Goal: Task Accomplishment & Management: Complete application form

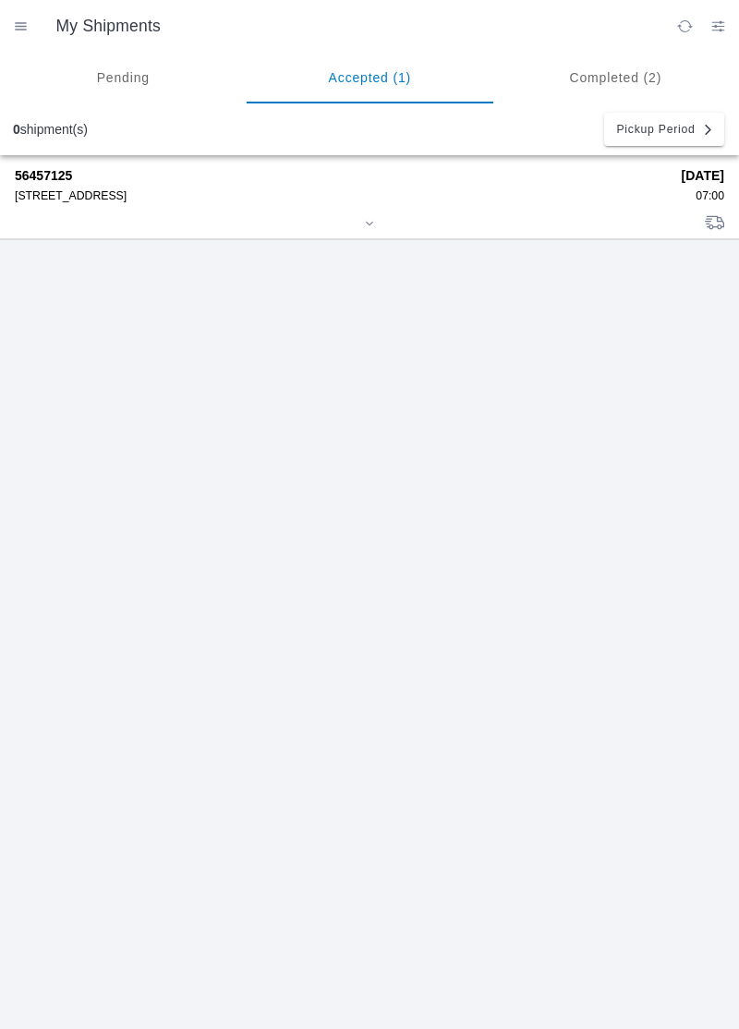
click at [126, 200] on div "[STREET_ADDRESS]" at bounding box center [342, 195] width 654 height 13
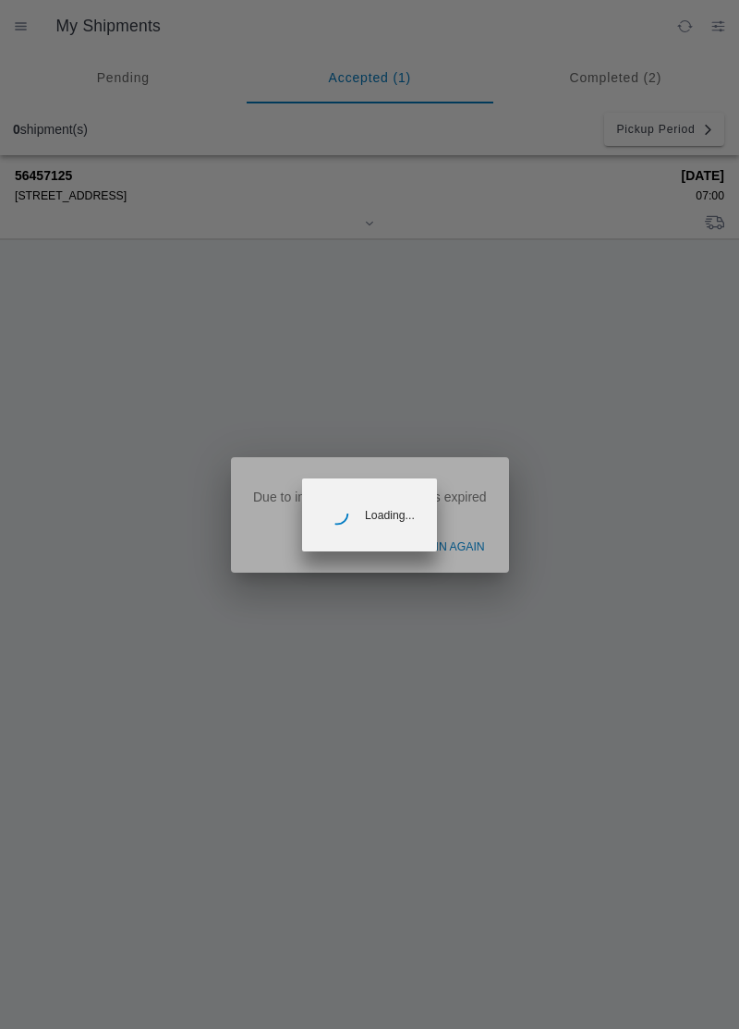
click at [463, 552] on ion-backdrop at bounding box center [369, 514] width 739 height 1029
click at [57, 196] on ion-backdrop at bounding box center [369, 514] width 739 height 1029
click at [70, 194] on ion-backdrop at bounding box center [369, 514] width 739 height 1029
click at [464, 552] on ion-backdrop at bounding box center [369, 514] width 739 height 1029
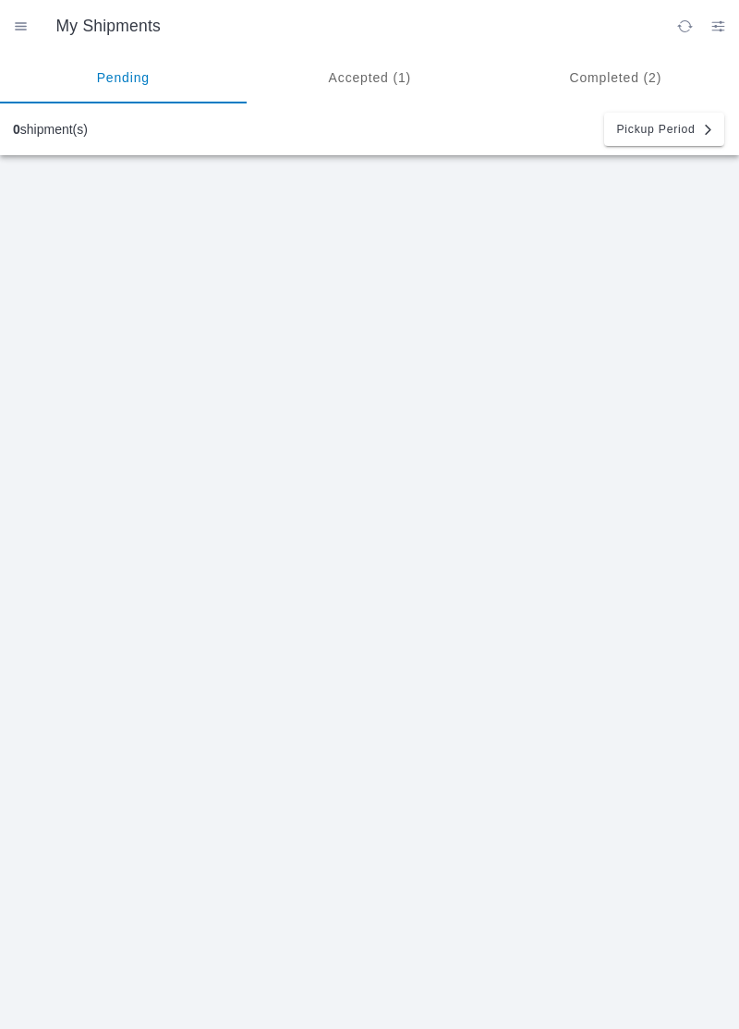
click at [371, 57] on ion-segment-button "Accepted (1)" at bounding box center [370, 78] width 247 height 52
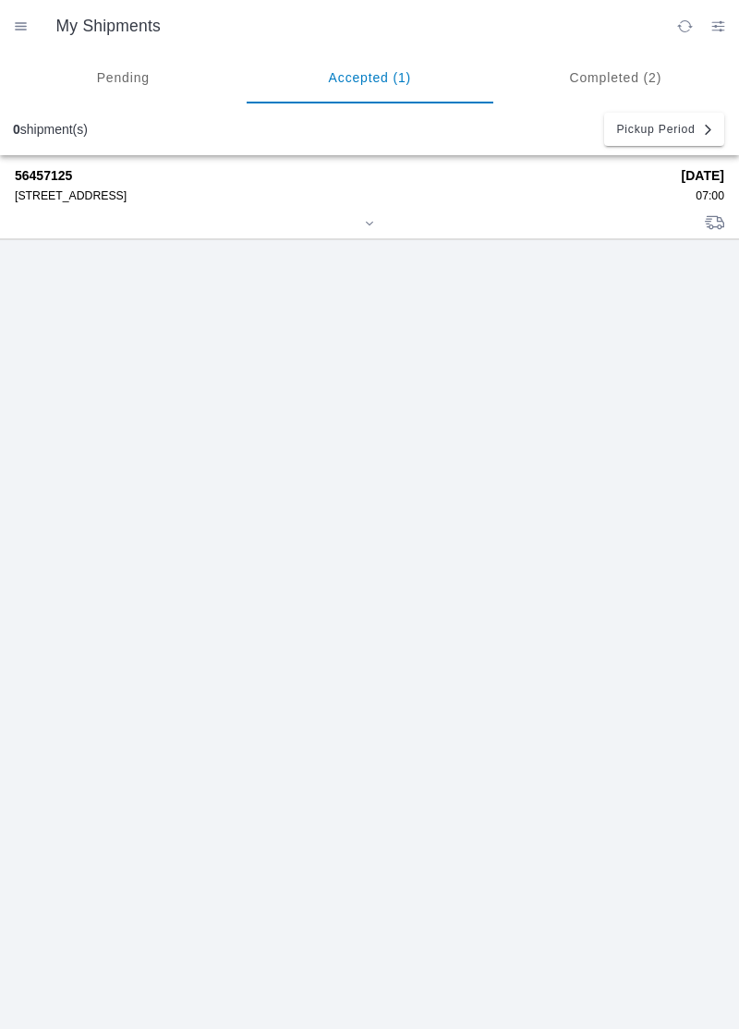
click at [133, 194] on div "[STREET_ADDRESS]" at bounding box center [342, 195] width 654 height 13
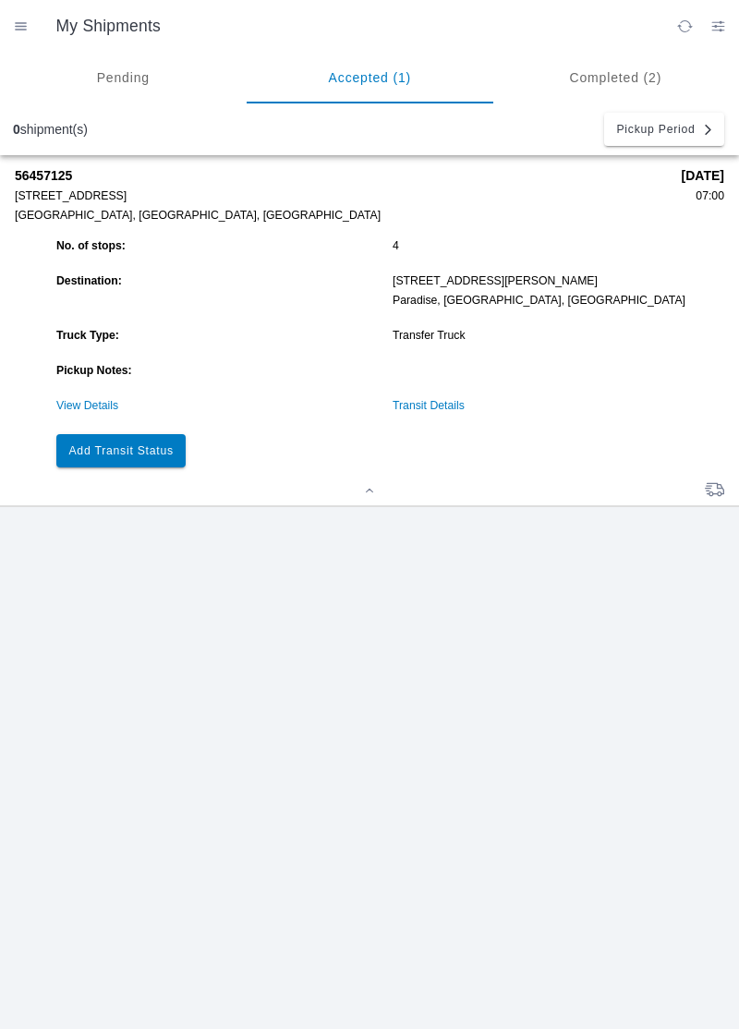
click at [439, 388] on ion-grid "No. of stops: 4 Destination: 5365 Clark Rd, 95969 Paradise, CA, US Truck Type: …" at bounding box center [388, 353] width 673 height 237
click at [453, 409] on link "Transit Details" at bounding box center [429, 405] width 72 height 13
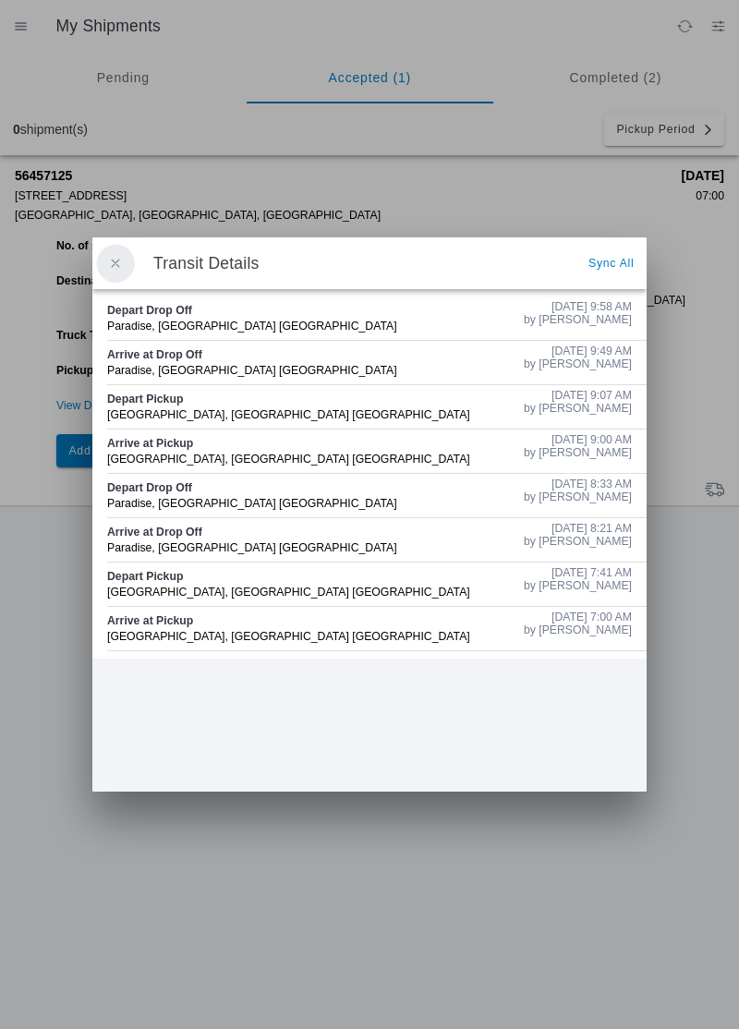
click at [115, 252] on button "button" at bounding box center [115, 263] width 39 height 39
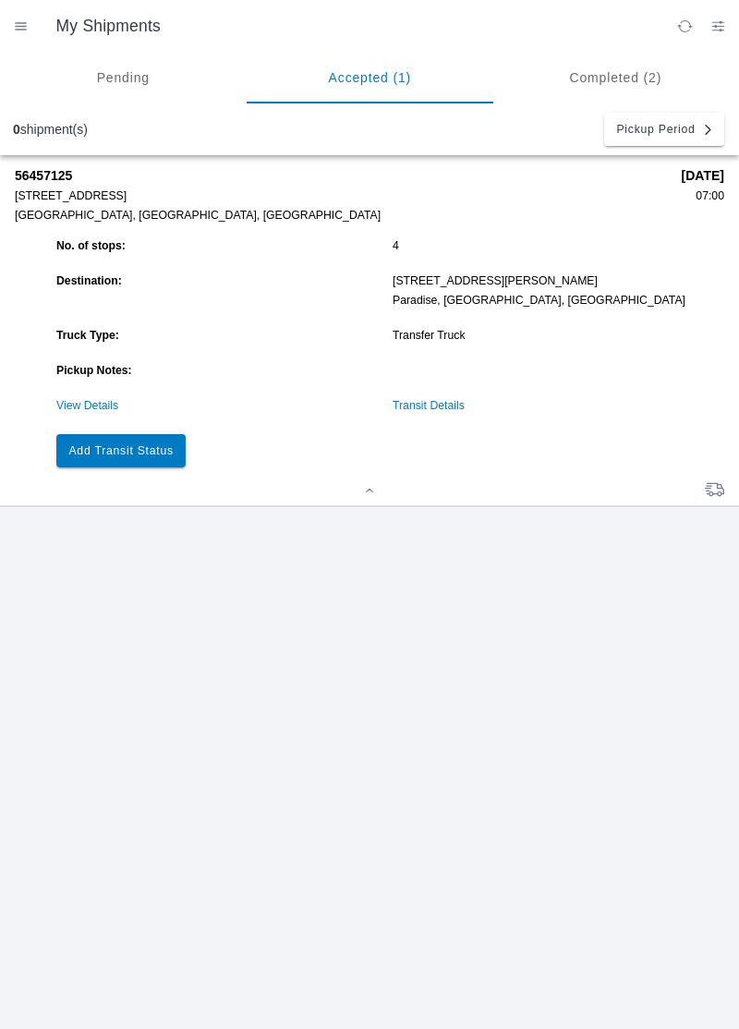
click at [0, 0] on slot "Add Transit Status" at bounding box center [0, 0] width 0 height 0
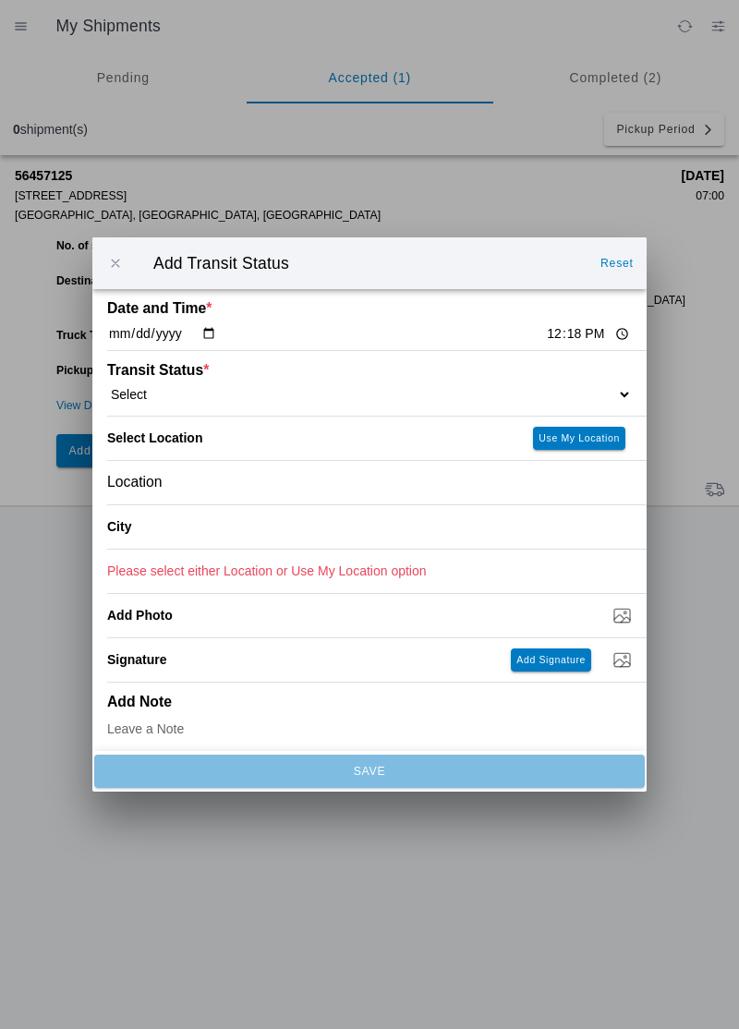
click at [545, 334] on input "12:18" at bounding box center [588, 333] width 87 height 19
type input "10:28"
click at [165, 369] on ion-label "Transit Status *" at bounding box center [304, 370] width 394 height 17
click at [155, 387] on select "Select Arrive at Drop Off Arrive at Pickup Break Start Break Stop Depart Drop O…" at bounding box center [369, 394] width 525 height 17
select select "ARVPULOC"
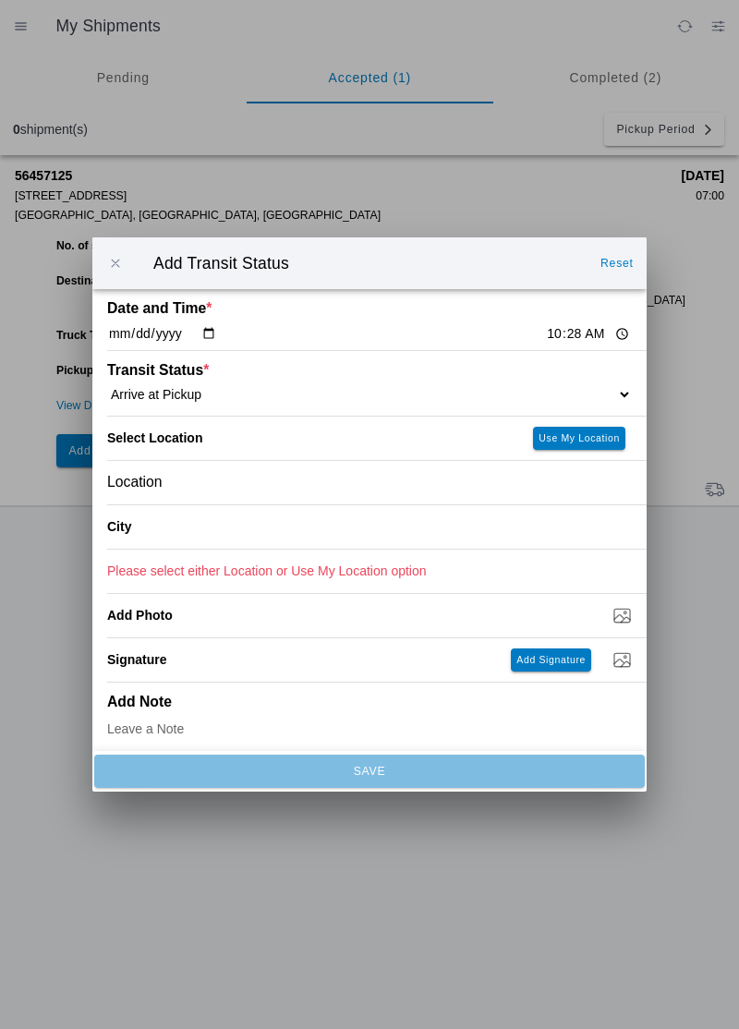
click at [199, 491] on div "Location" at bounding box center [369, 482] width 525 height 43
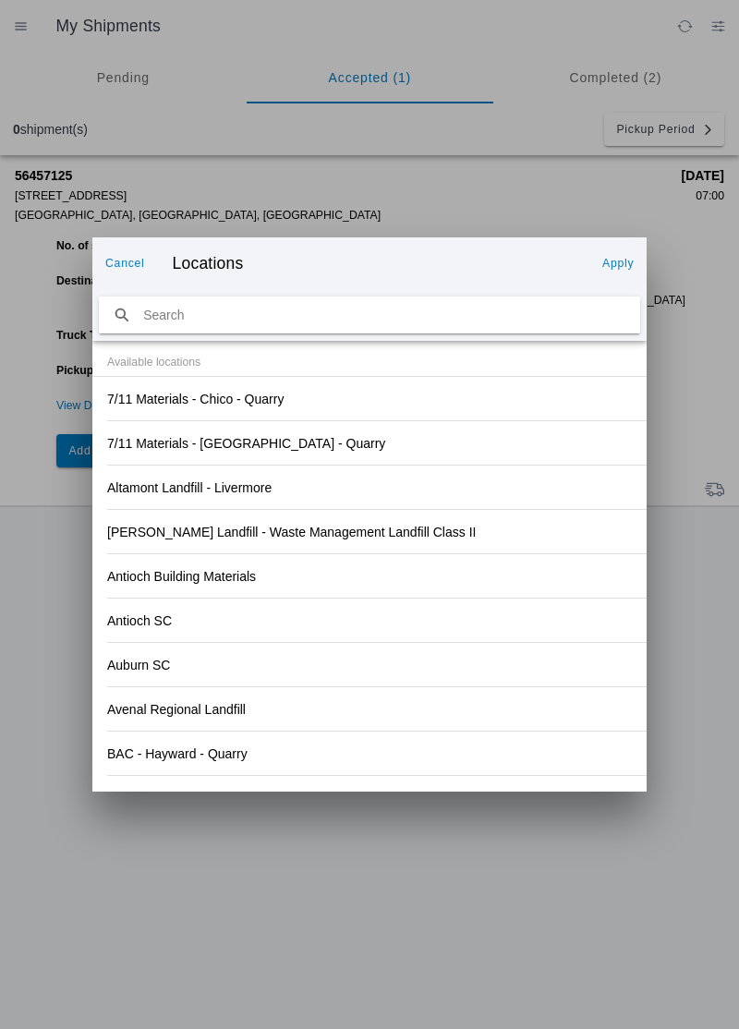
click at [462, 621] on div "Antioch SC" at bounding box center [369, 620] width 525 height 43
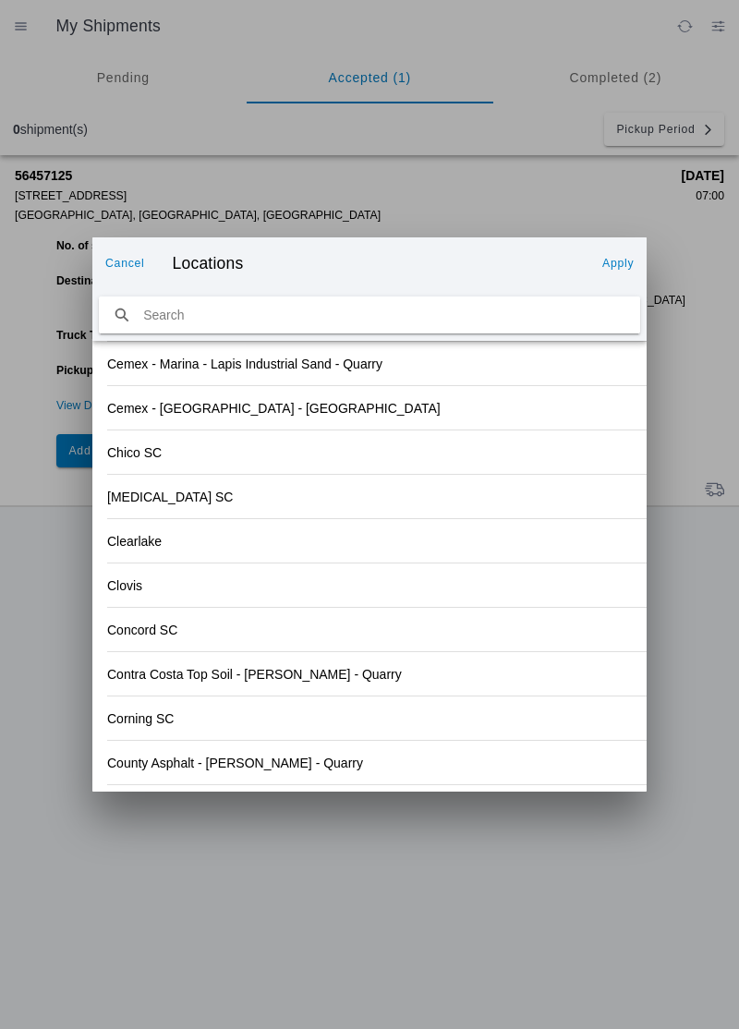
scroll to position [1926, 0]
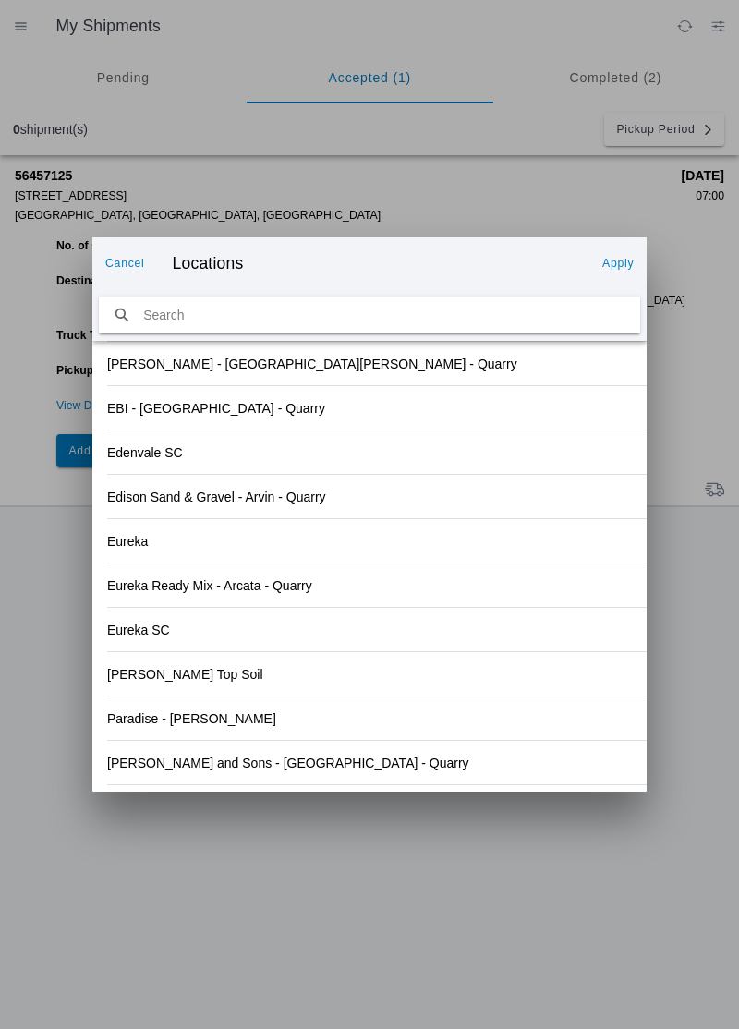
click at [303, 771] on div "Weimer and Sons - Oroville - Quarry" at bounding box center [369, 762] width 525 height 43
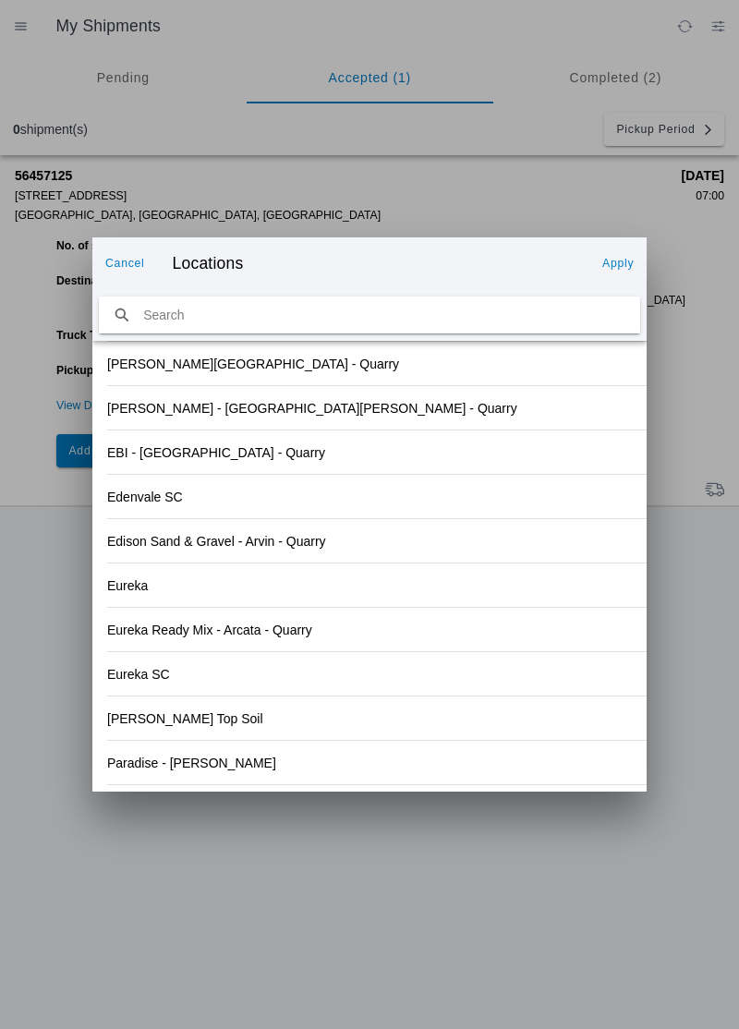
click at [0, 0] on slot "Apply" at bounding box center [0, 0] width 0 height 0
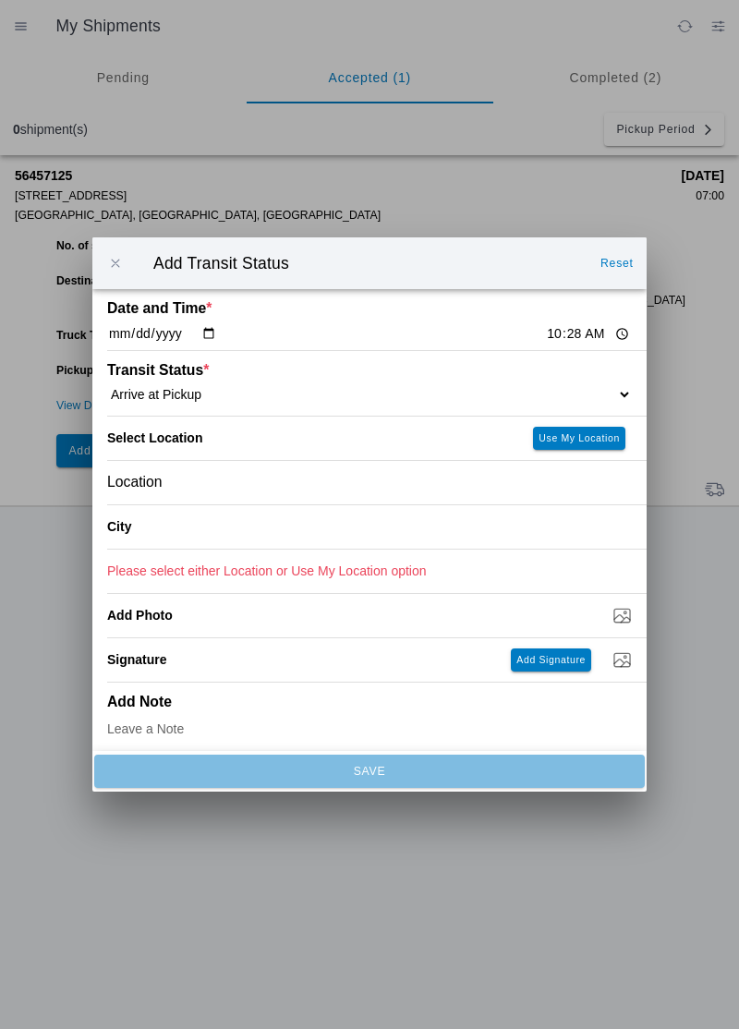
type input "Oroville"
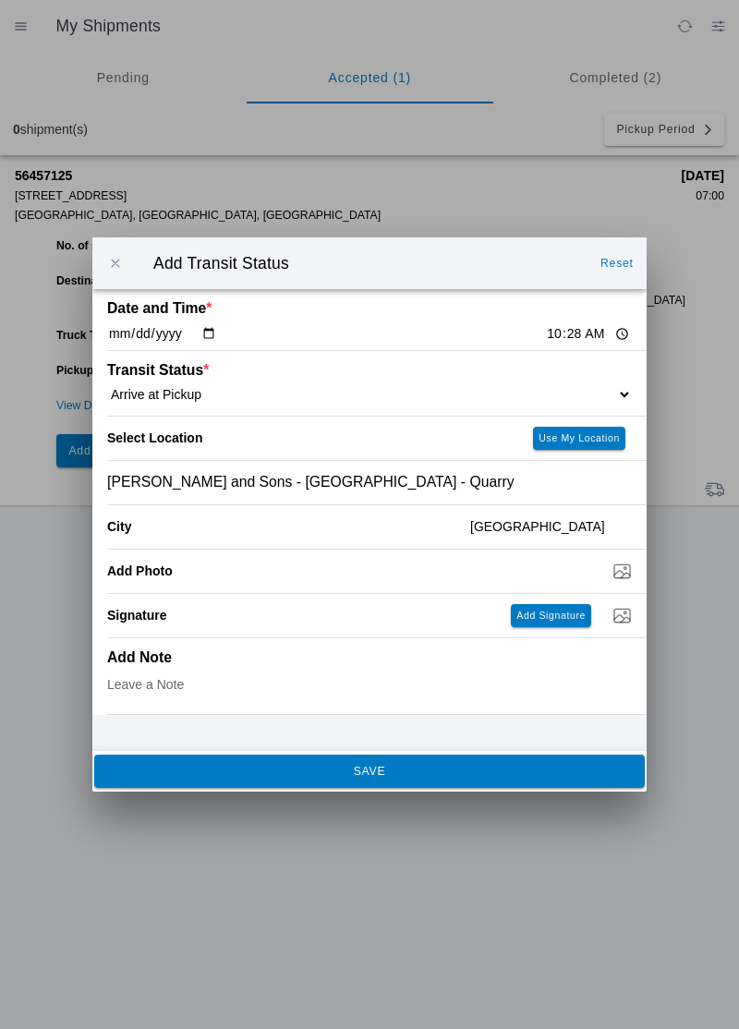
click at [329, 761] on button "SAVE" at bounding box center [369, 771] width 551 height 33
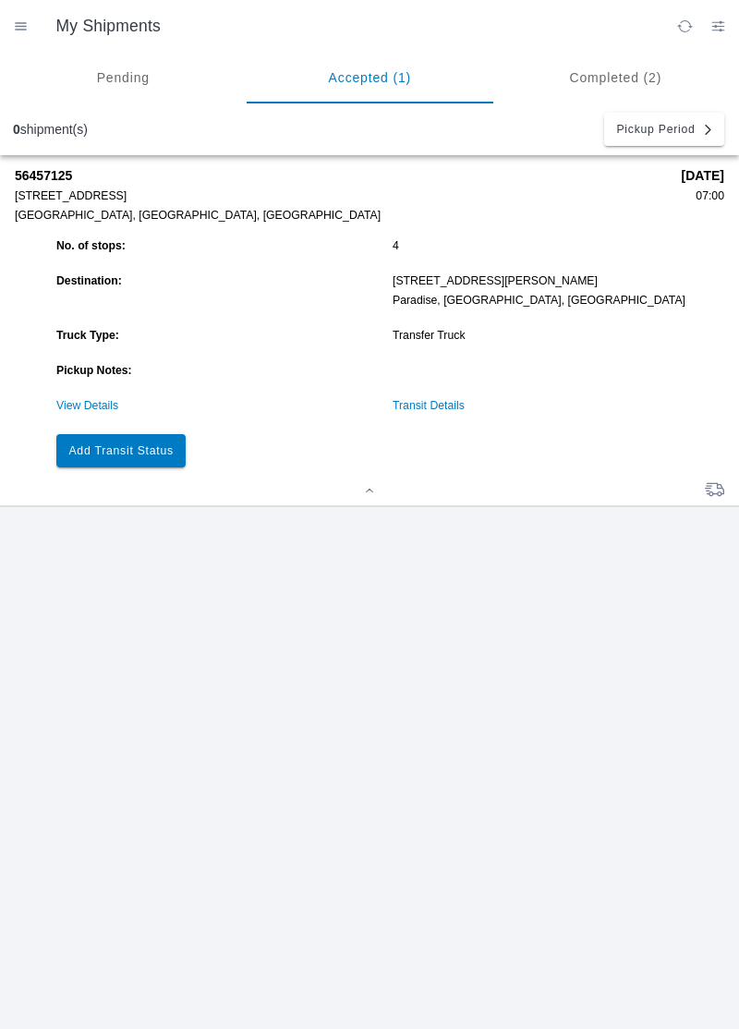
click at [150, 440] on button "Add Transit Status" at bounding box center [120, 450] width 129 height 33
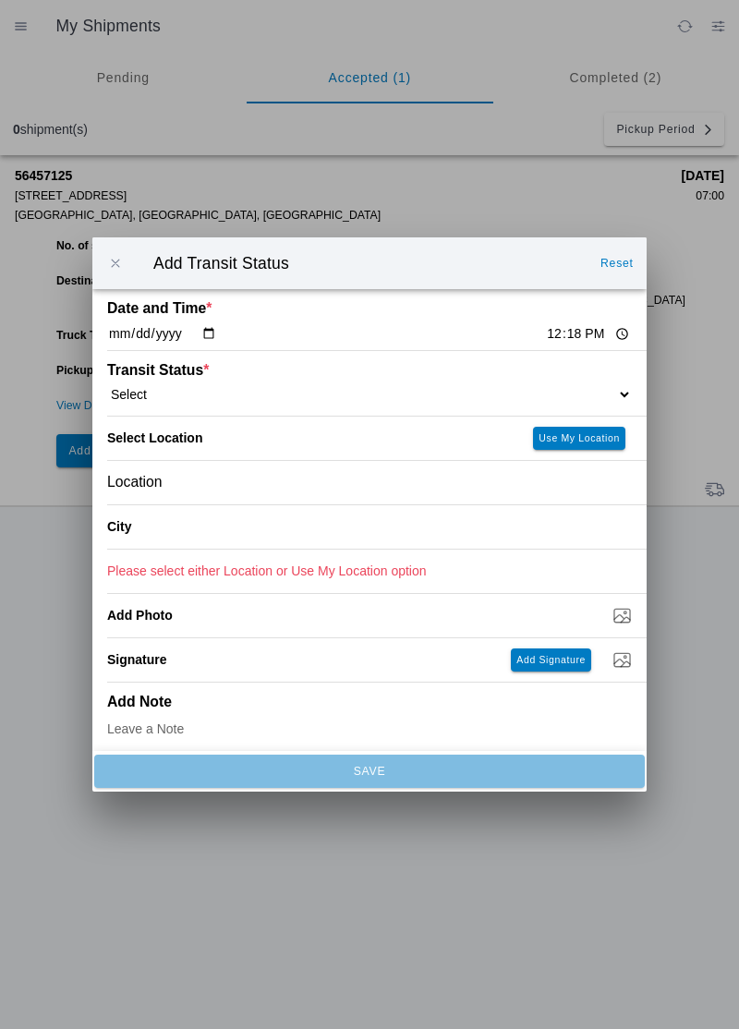
click at [545, 327] on input "12:18" at bounding box center [588, 333] width 87 height 19
type input "11:00"
click at [148, 393] on select "Select Arrive at Drop Off Arrive at Pickup Break Start Break Stop Depart Drop O…" at bounding box center [369, 394] width 525 height 17
select select "DPTPULOC"
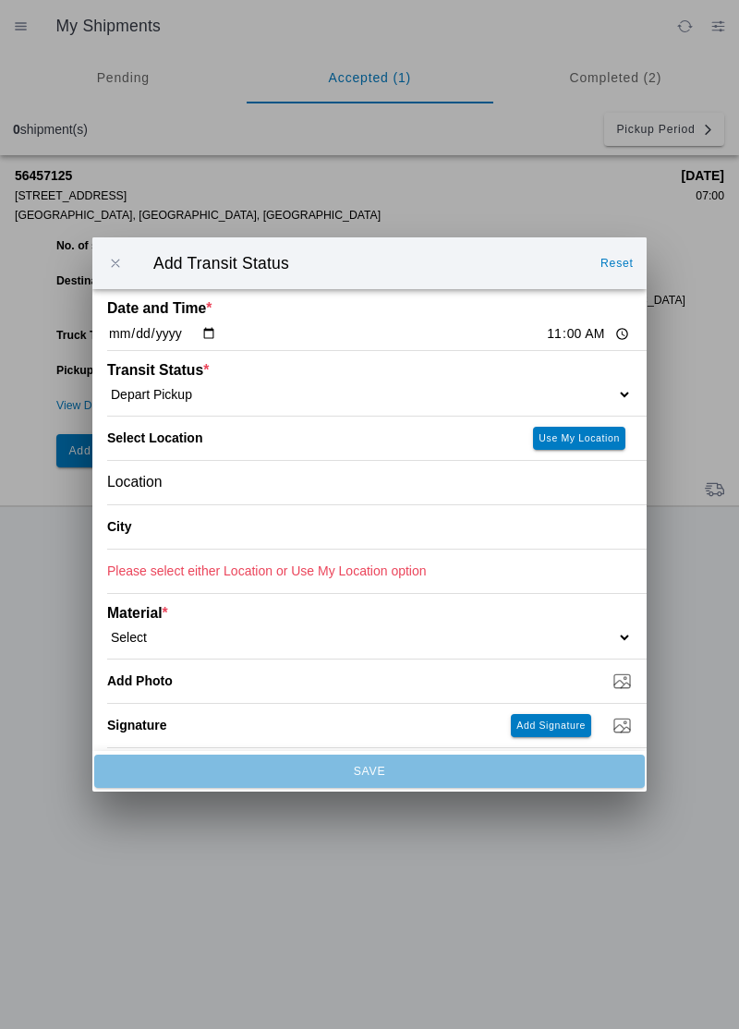
click at [208, 488] on div "Location" at bounding box center [369, 482] width 525 height 43
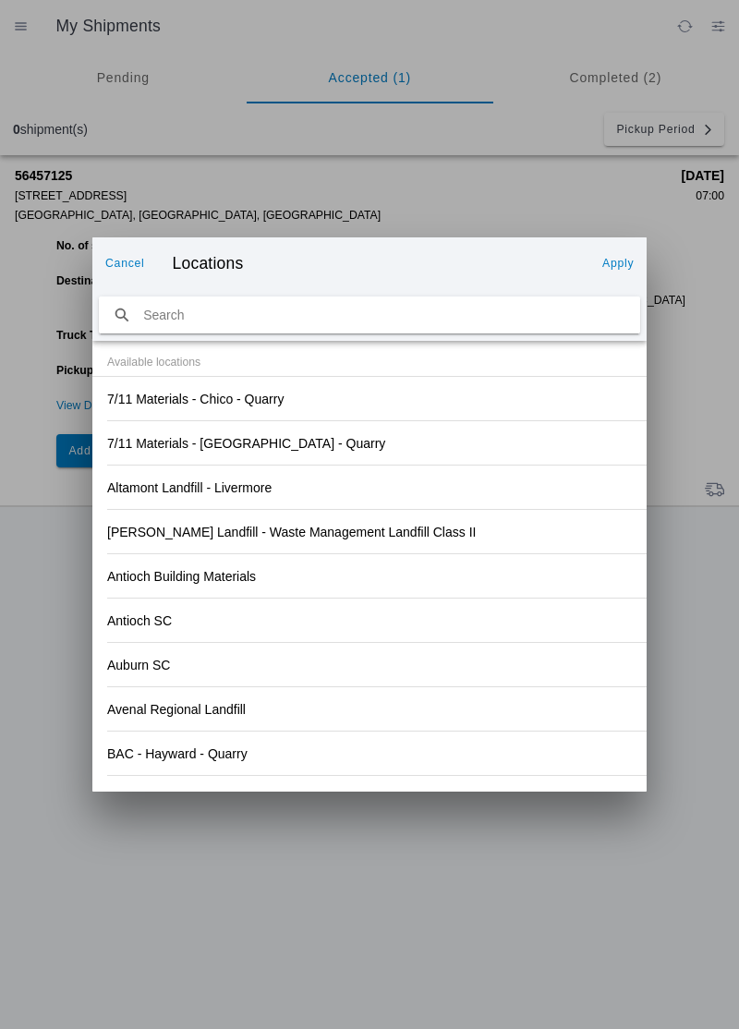
click at [492, 631] on div "Antioch SC" at bounding box center [369, 620] width 525 height 43
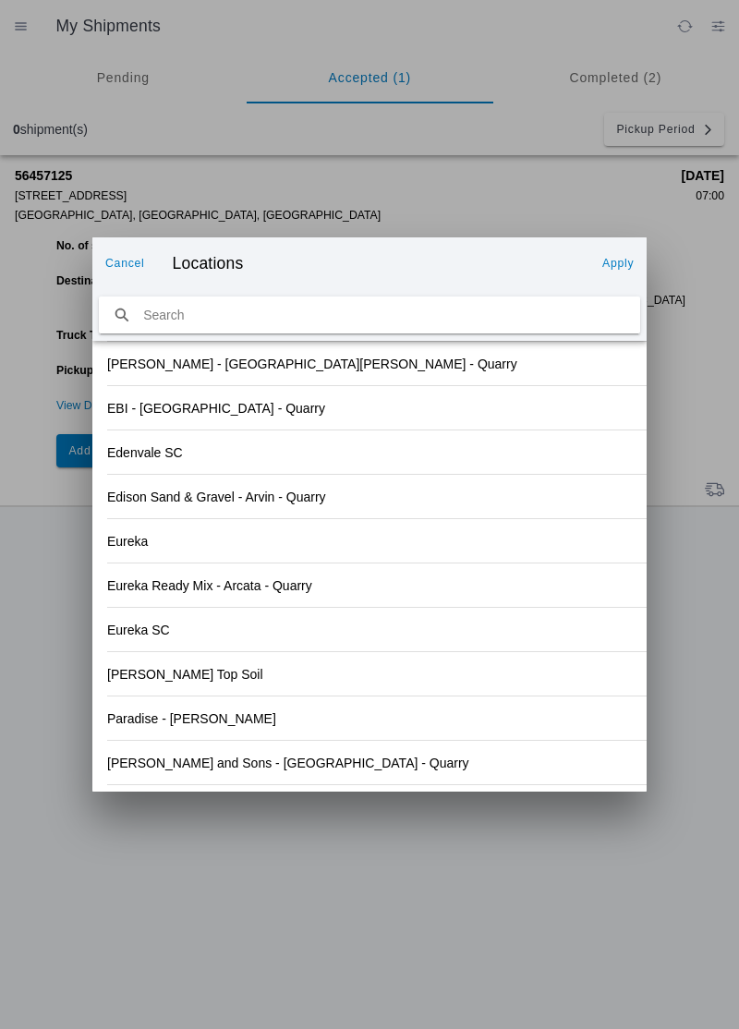
click at [0, 0] on slot "Weimer and Sons - Oroville - Quarry" at bounding box center [0, 0] width 0 height 0
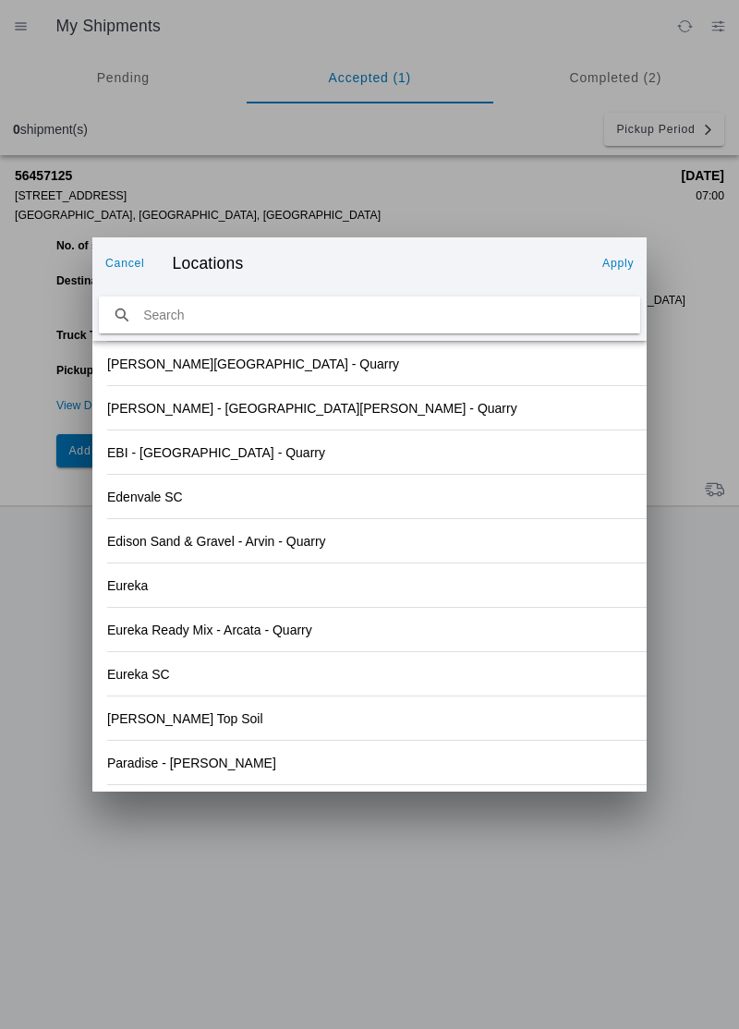
click at [0, 0] on slot "Apply" at bounding box center [0, 0] width 0 height 0
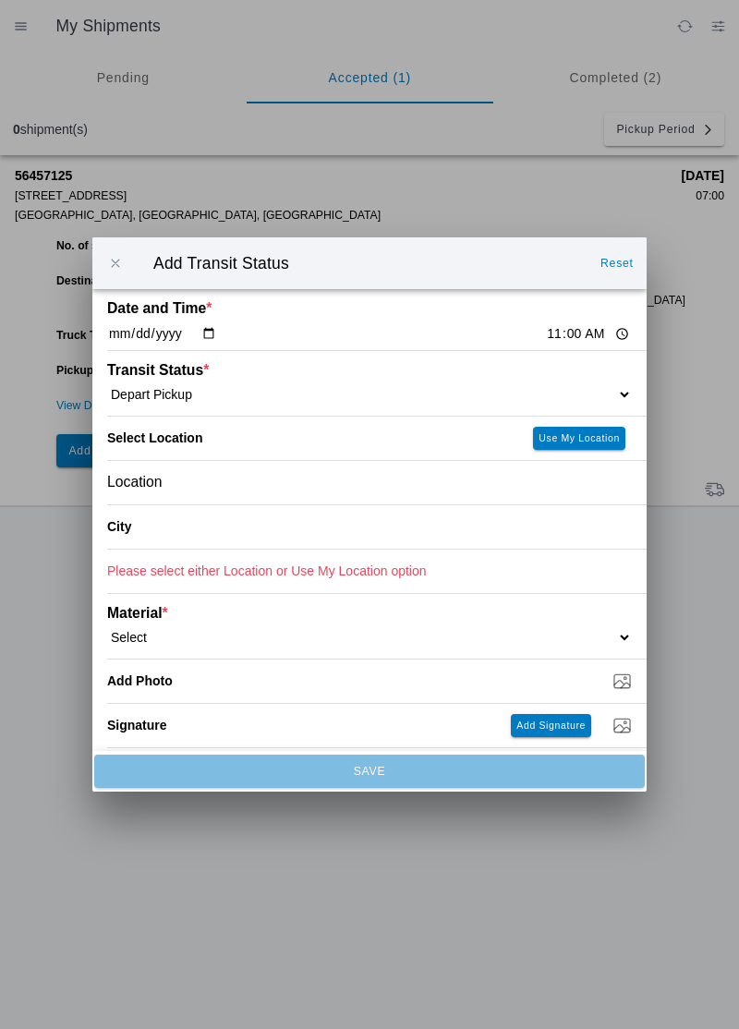
type input "Oroville"
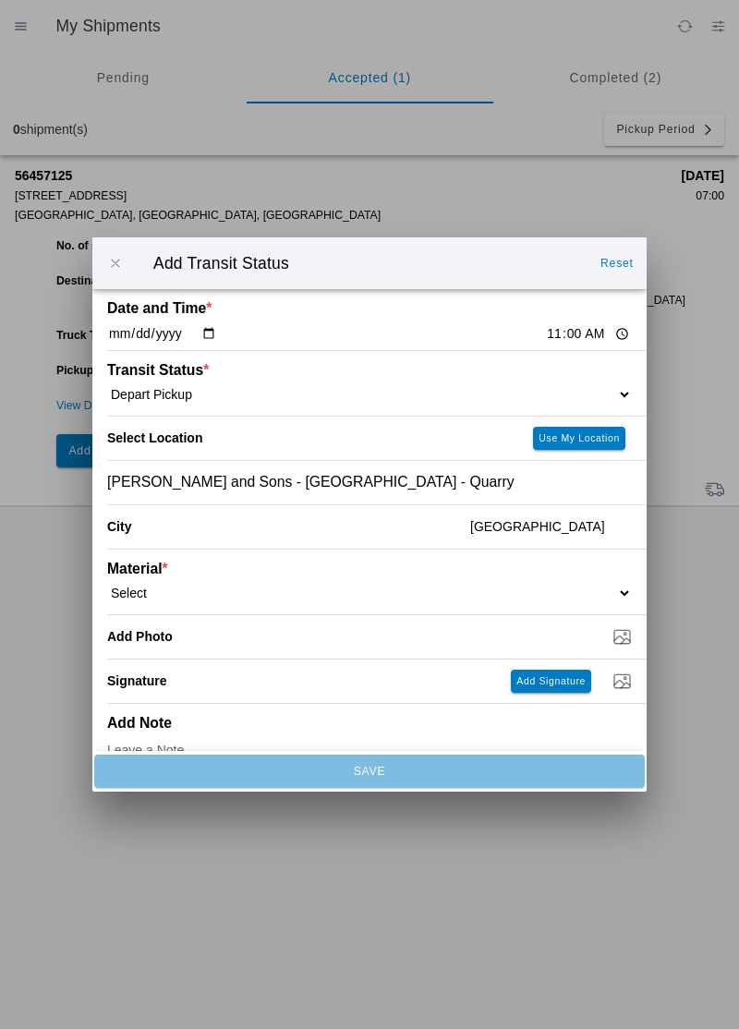
click at [164, 589] on select "Select 1" x 3" Rock 1" x 4" Rock 2" x 4" Rock Asphalt Cold Patch Backfill Spec …" at bounding box center [369, 593] width 525 height 17
select select "708650"
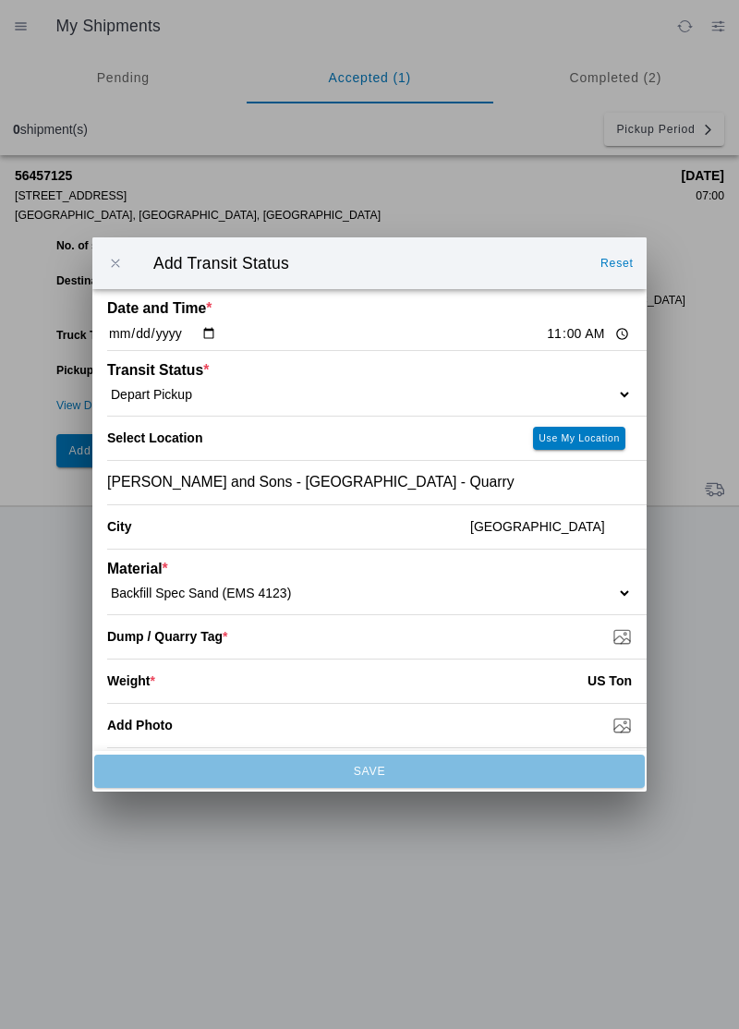
click at [216, 639] on input "Dump / Quarry Tag *" at bounding box center [377, 636] width 540 height 20
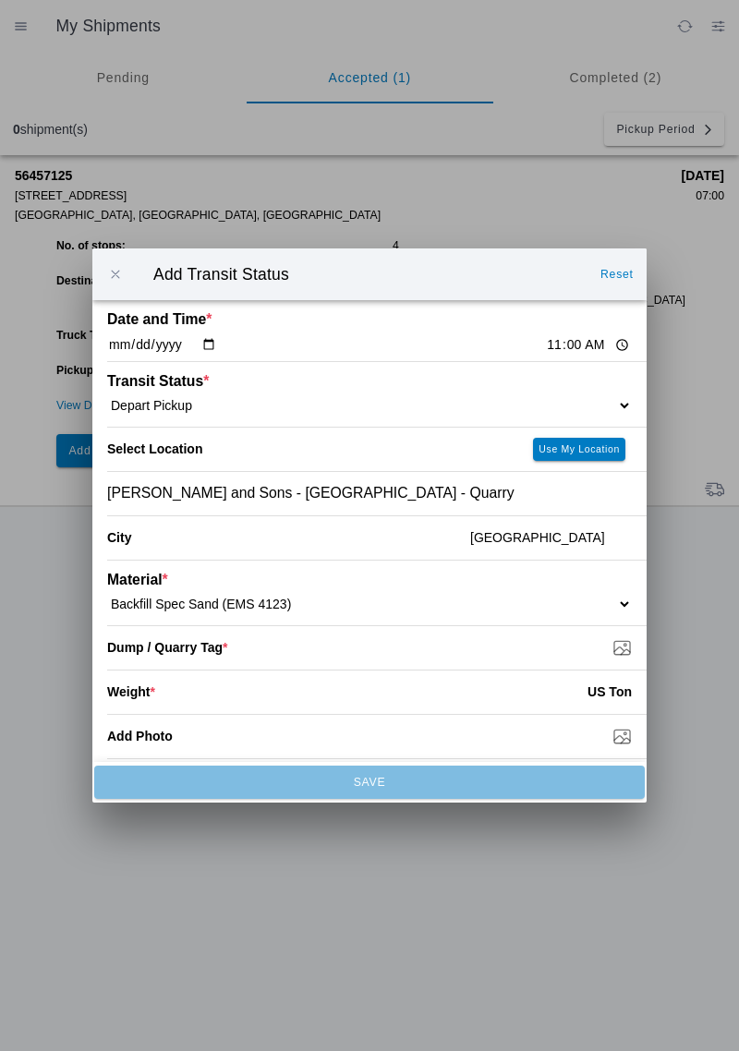
type input "C:\fakepath\17550263681746953685399886937124.jpg"
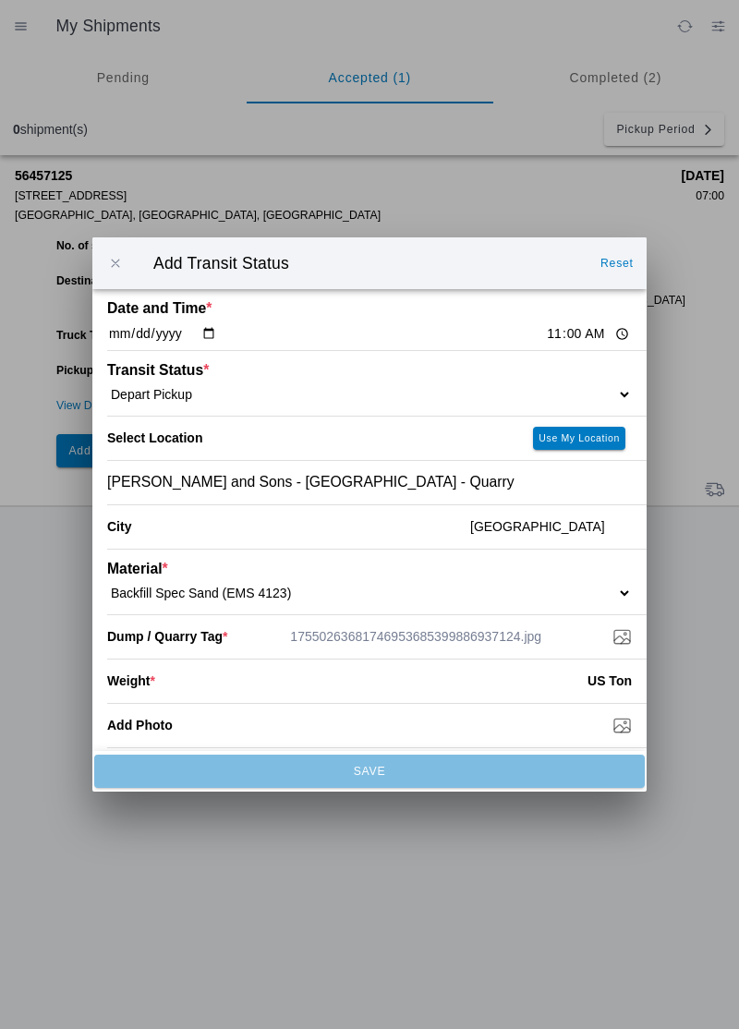
click at [225, 686] on input "number" at bounding box center [371, 681] width 432 height 41
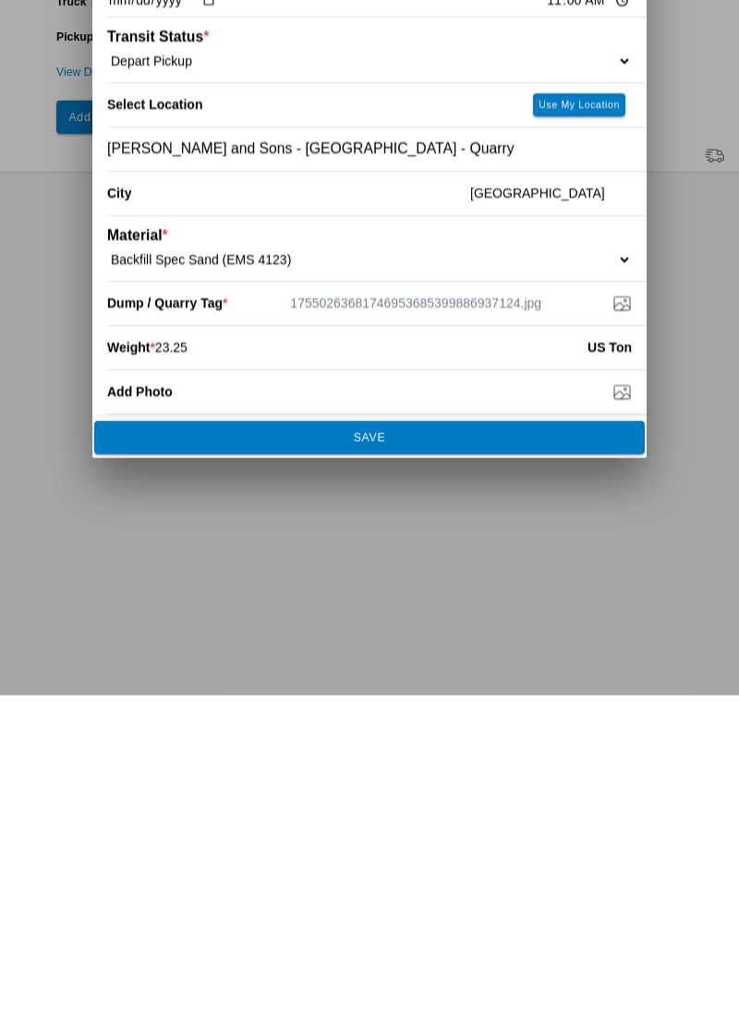
type input "23.25"
click at [445, 773] on span "SAVE" at bounding box center [369, 771] width 526 height 11
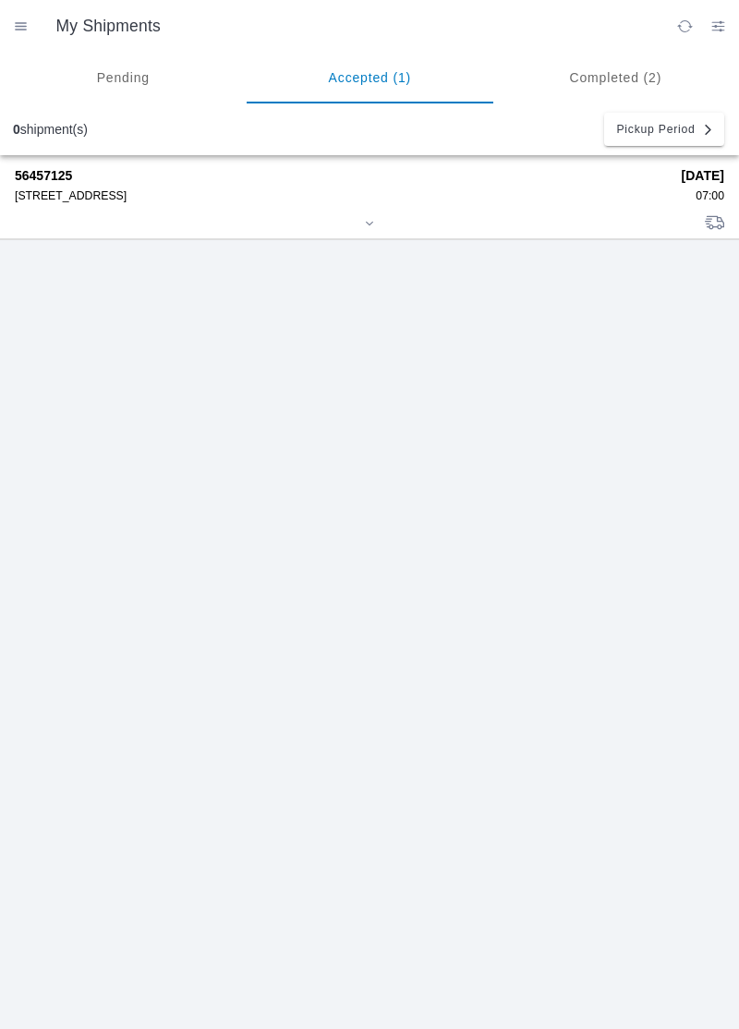
click at [95, 175] on strong "56457125" at bounding box center [342, 175] width 654 height 15
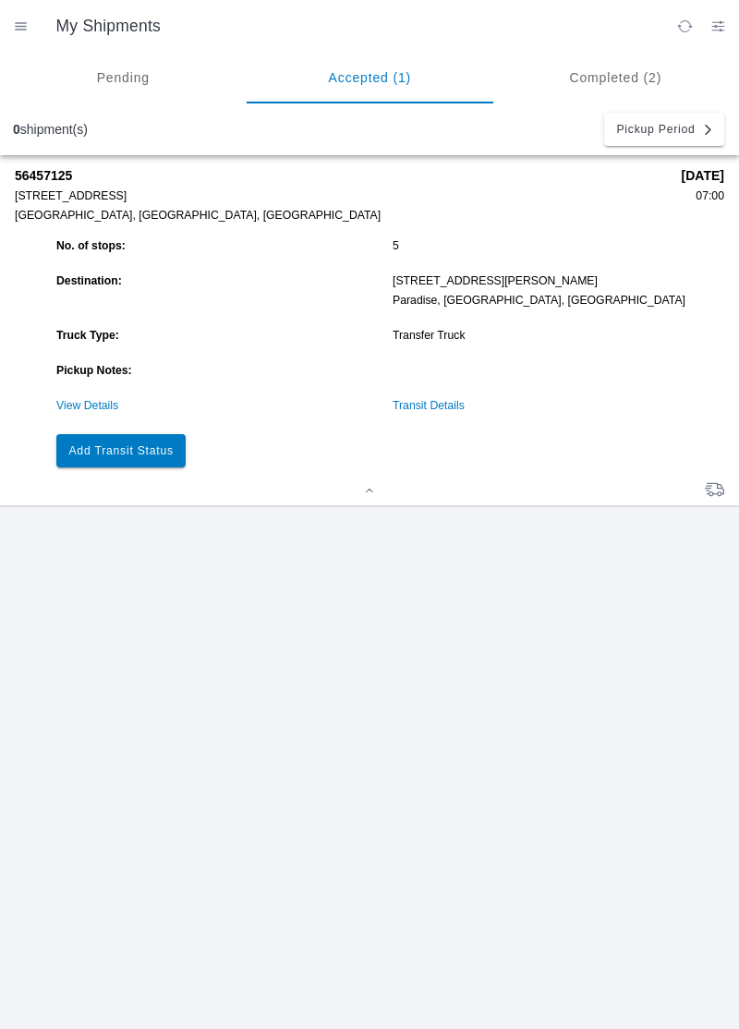
click at [119, 440] on button "Add Transit Status" at bounding box center [120, 450] width 129 height 33
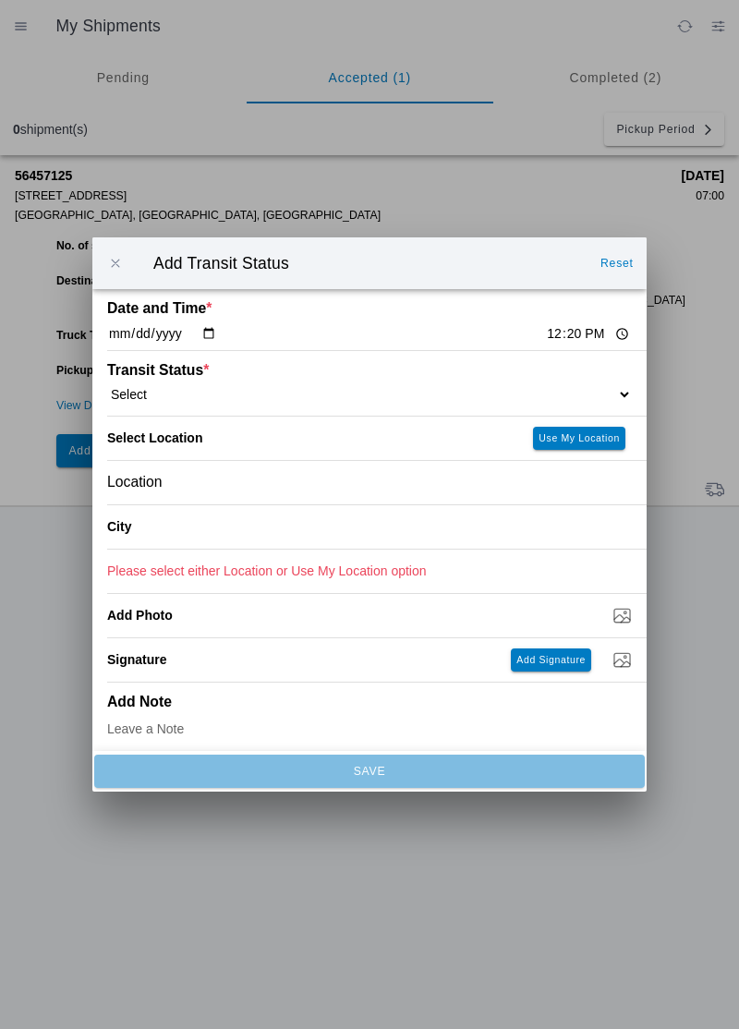
click at [545, 343] on input "12:20" at bounding box center [588, 333] width 87 height 19
type input "11:40"
click at [201, 390] on select "Select Arrive at Drop Off Arrive at Pickup Break Start Break Stop Depart Drop O…" at bounding box center [369, 394] width 525 height 17
select select "ARVDLVLOC"
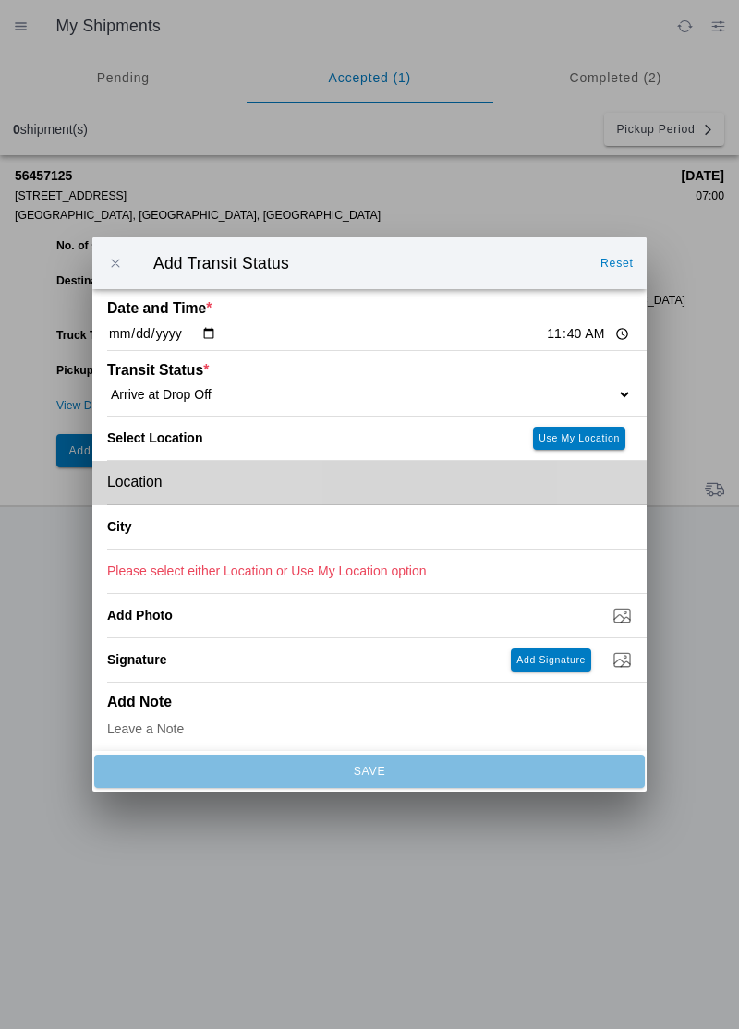
click at [197, 484] on div "Location" at bounding box center [369, 482] width 525 height 43
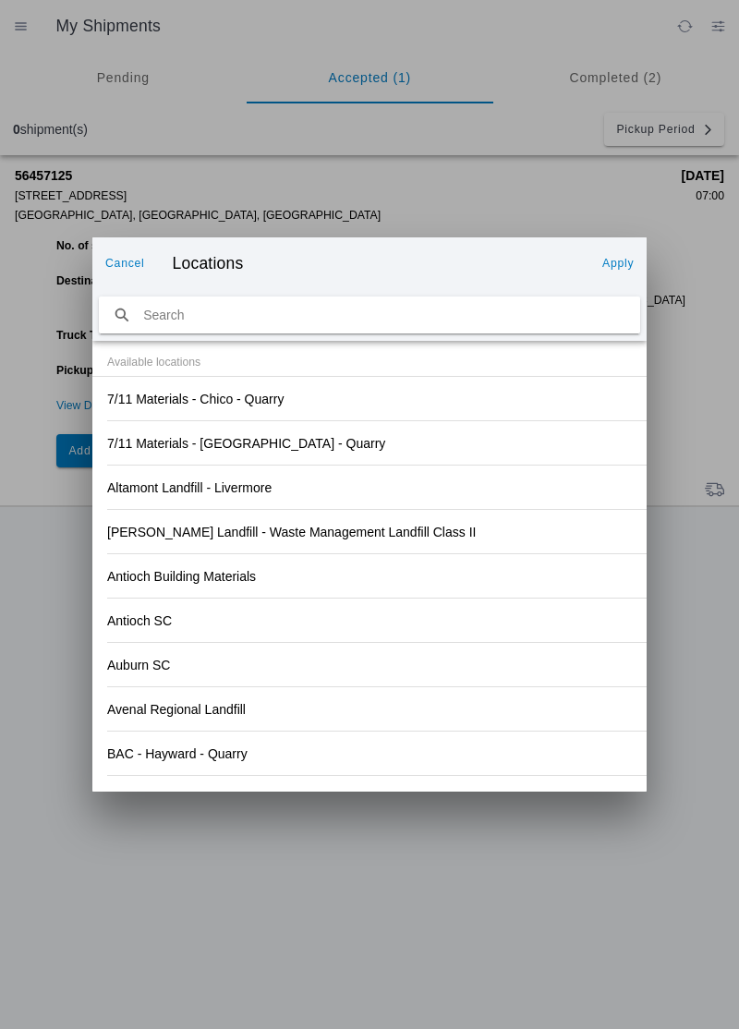
click at [490, 582] on div "Antioch Building Materials" at bounding box center [369, 575] width 525 height 43
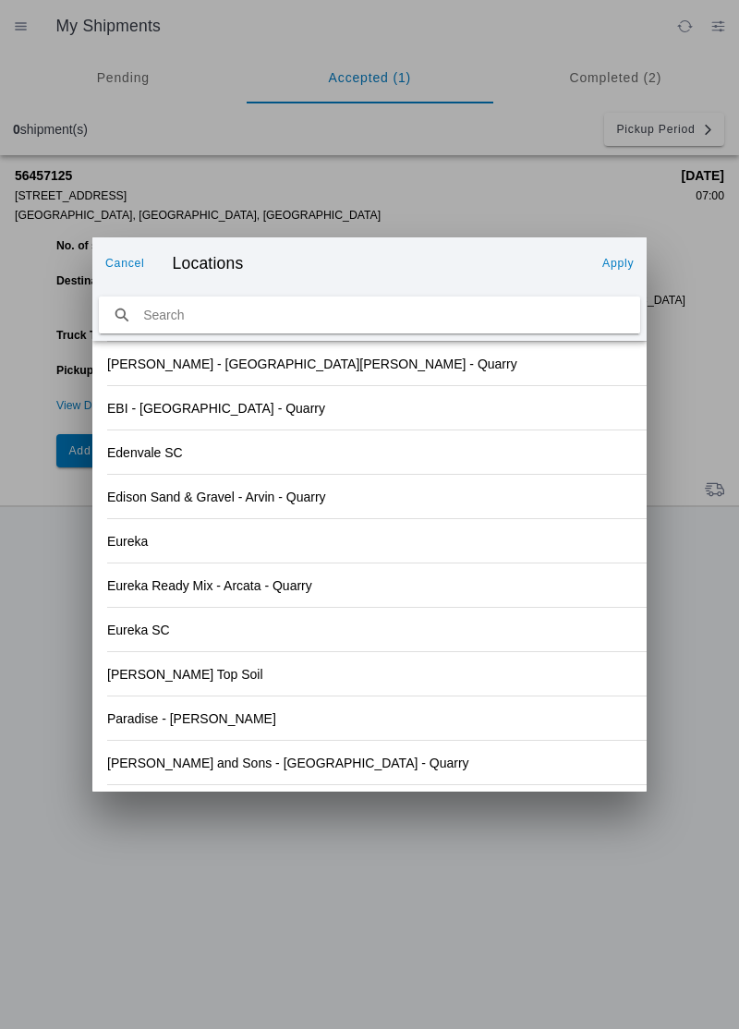
click at [317, 728] on div "Paradise - Clark Rd" at bounding box center [369, 718] width 525 height 43
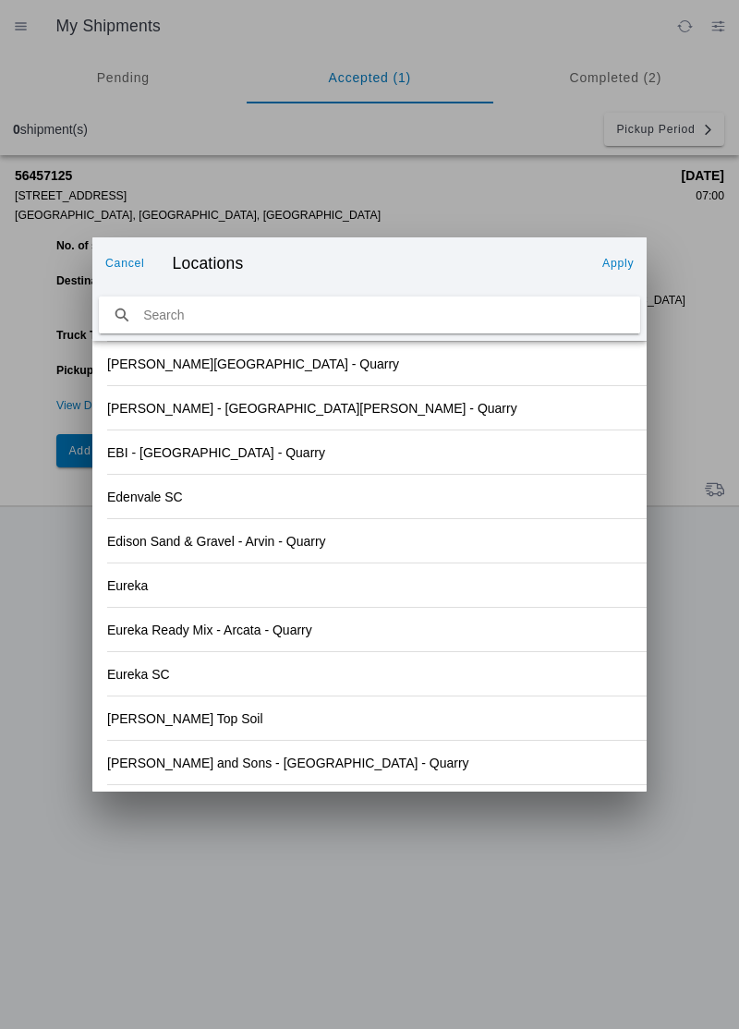
click at [0, 0] on slot "Apply" at bounding box center [0, 0] width 0 height 0
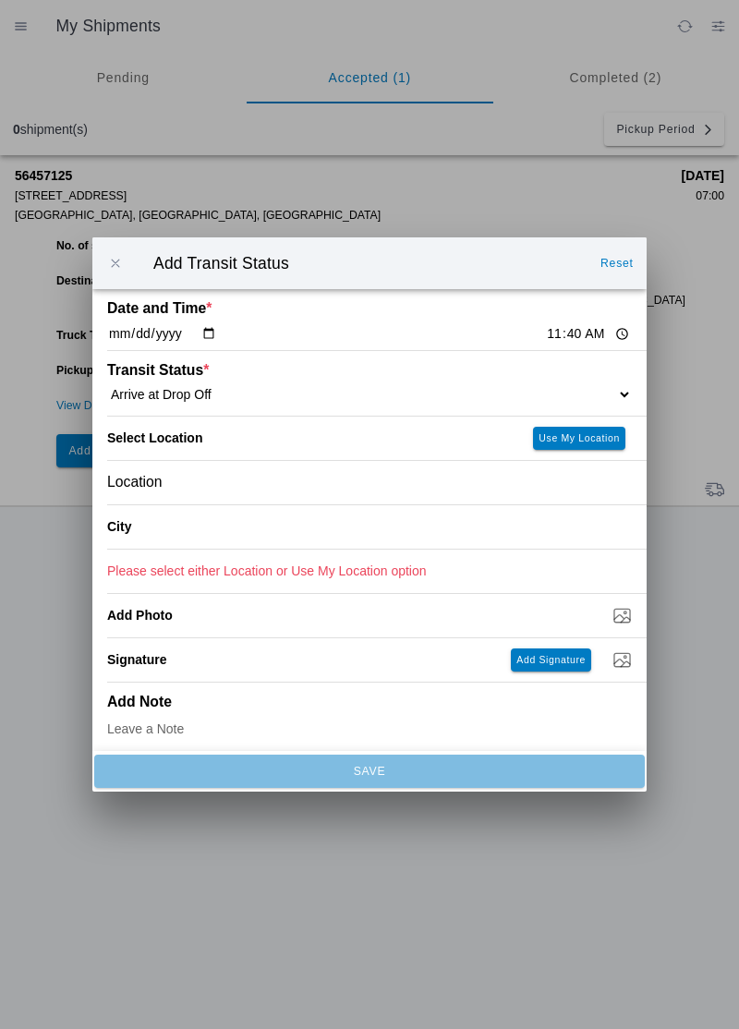
type input "Paradise"
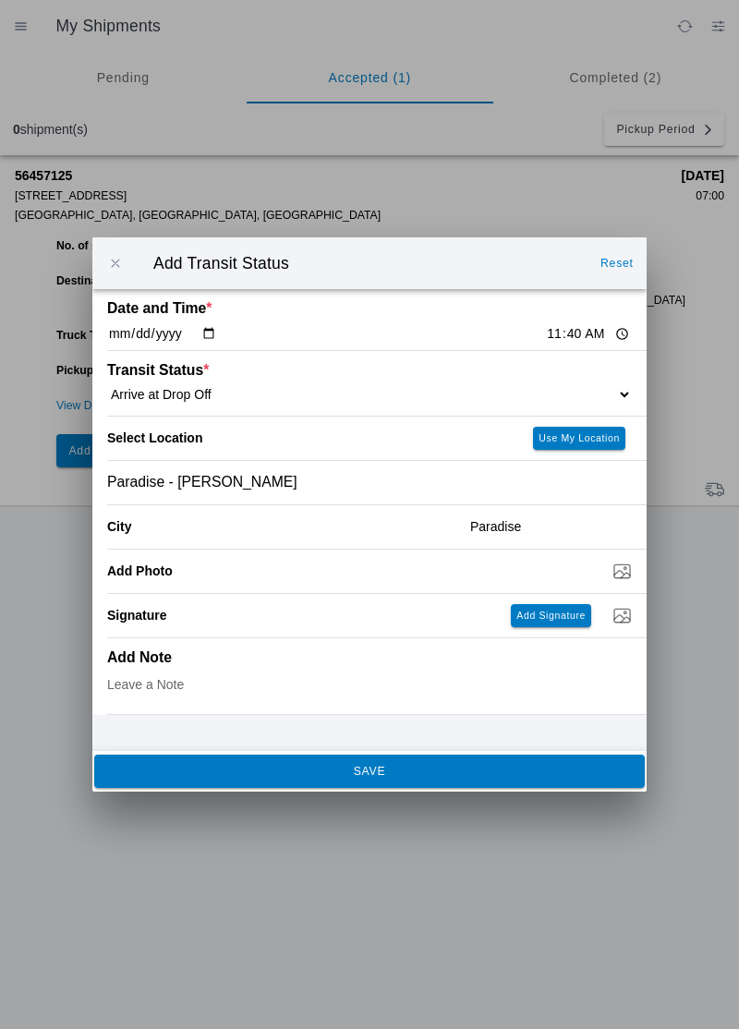
click at [398, 777] on span "SAVE" at bounding box center [369, 771] width 526 height 11
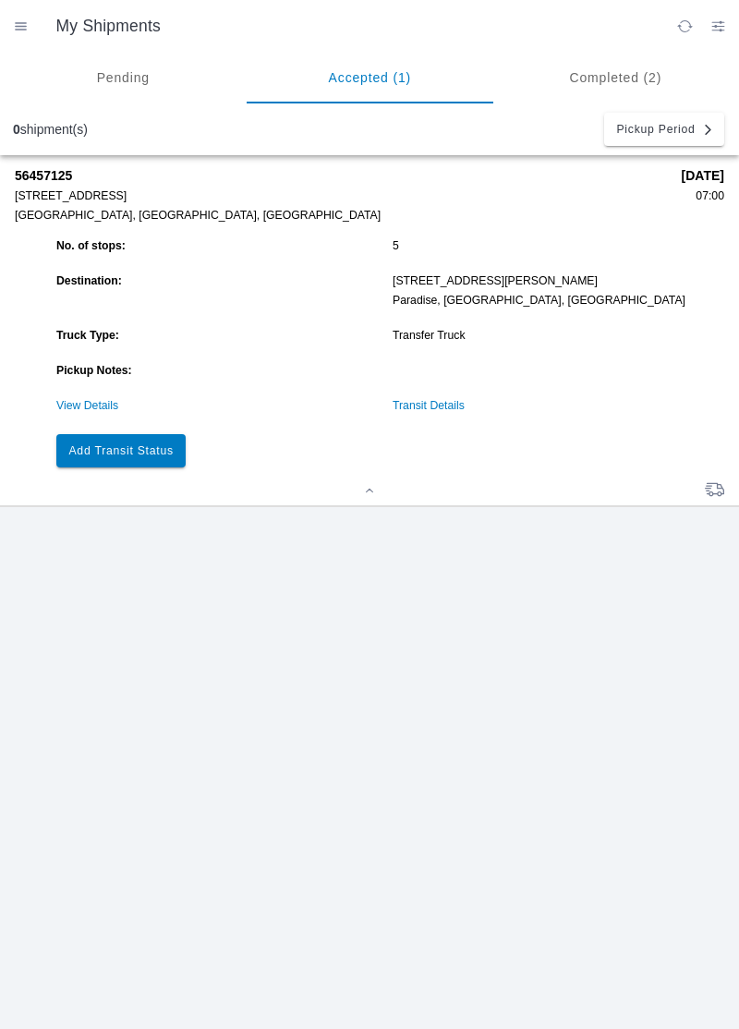
click at [134, 440] on button "Add Transit Status" at bounding box center [120, 450] width 129 height 33
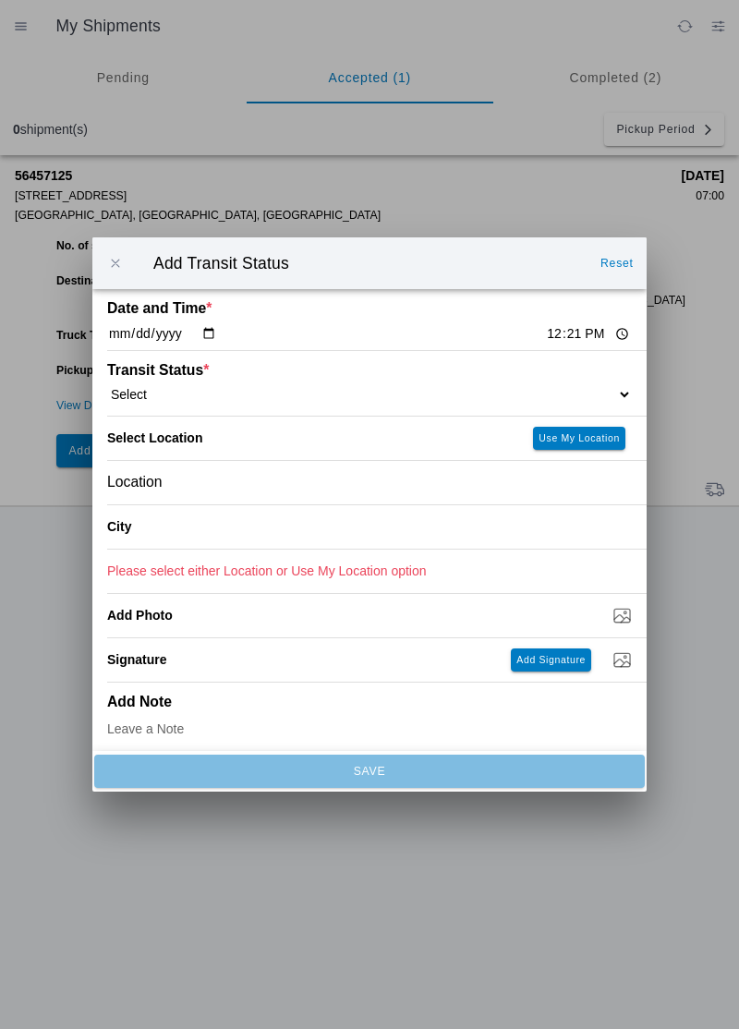
click at [545, 327] on input "12:21" at bounding box center [588, 333] width 87 height 19
type input "11:50"
click at [163, 388] on select "Select Arrive at Drop Off Arrive at Pickup Break Start Break Stop Depart Drop O…" at bounding box center [369, 394] width 525 height 17
select select "BREAKSTART"
click at [224, 486] on div "Location" at bounding box center [369, 482] width 525 height 43
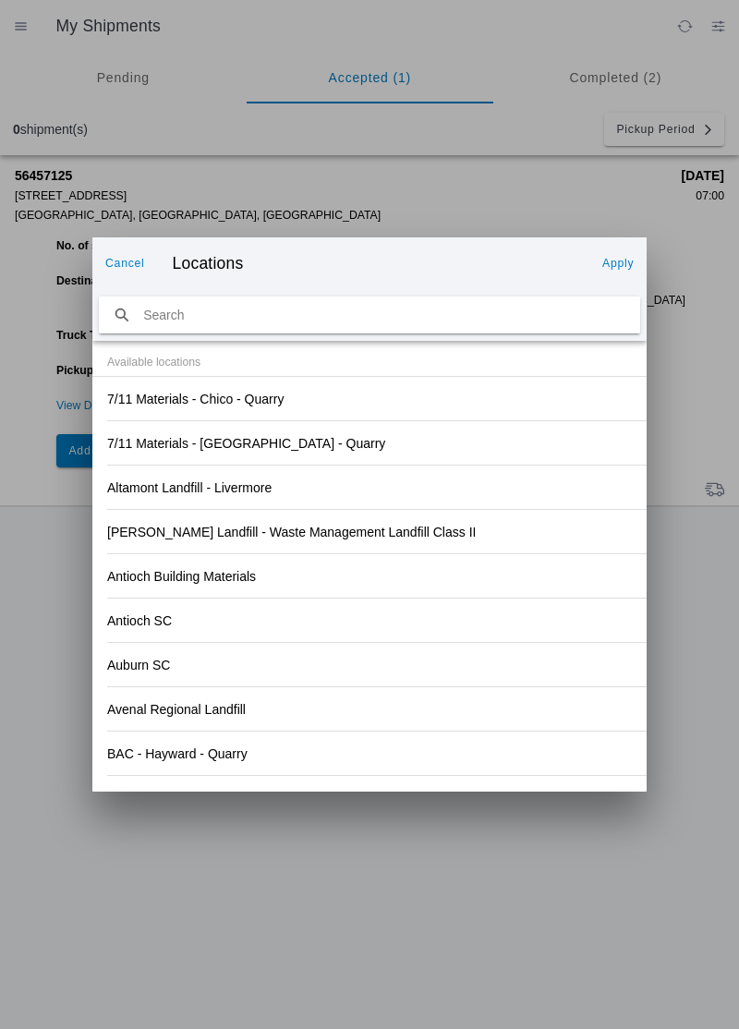
click at [528, 547] on div "Anderson Landfill - Waste Management Landfill Class II" at bounding box center [369, 531] width 525 height 43
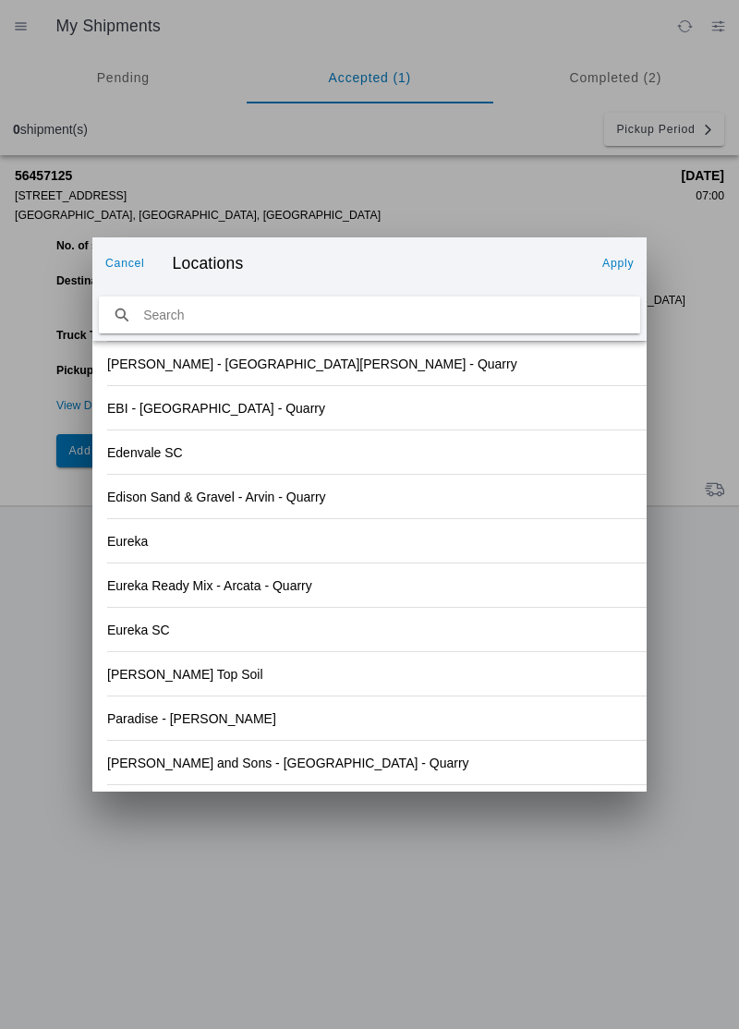
click at [311, 724] on div "Paradise - Clark Rd" at bounding box center [369, 718] width 525 height 43
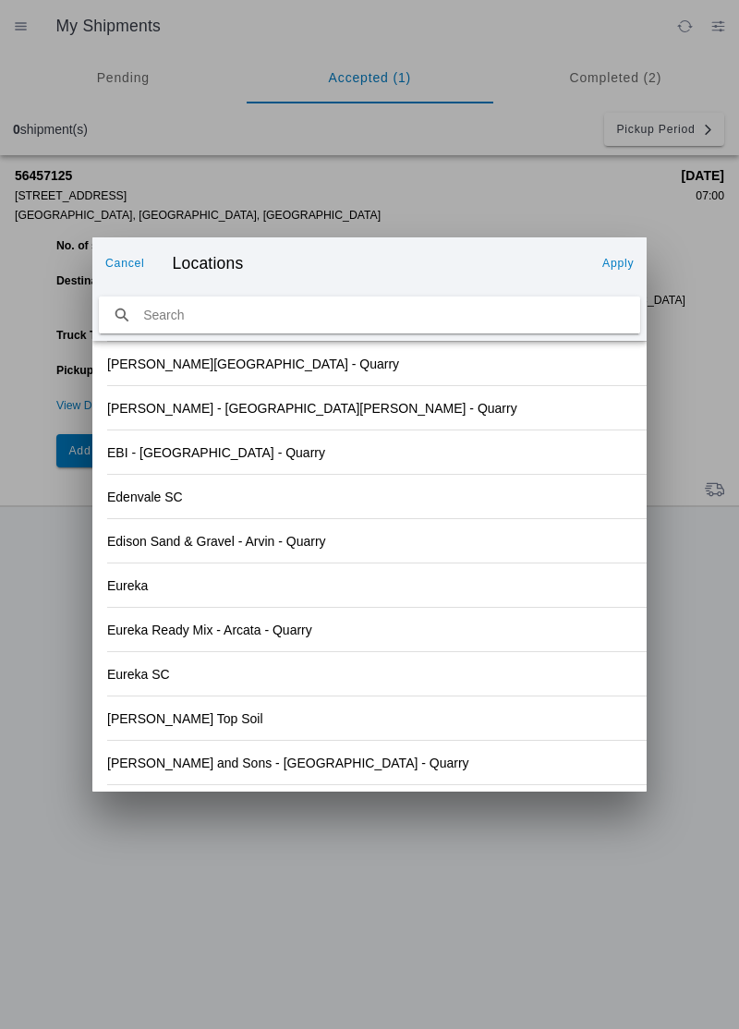
click at [0, 0] on slot "Apply" at bounding box center [0, 0] width 0 height 0
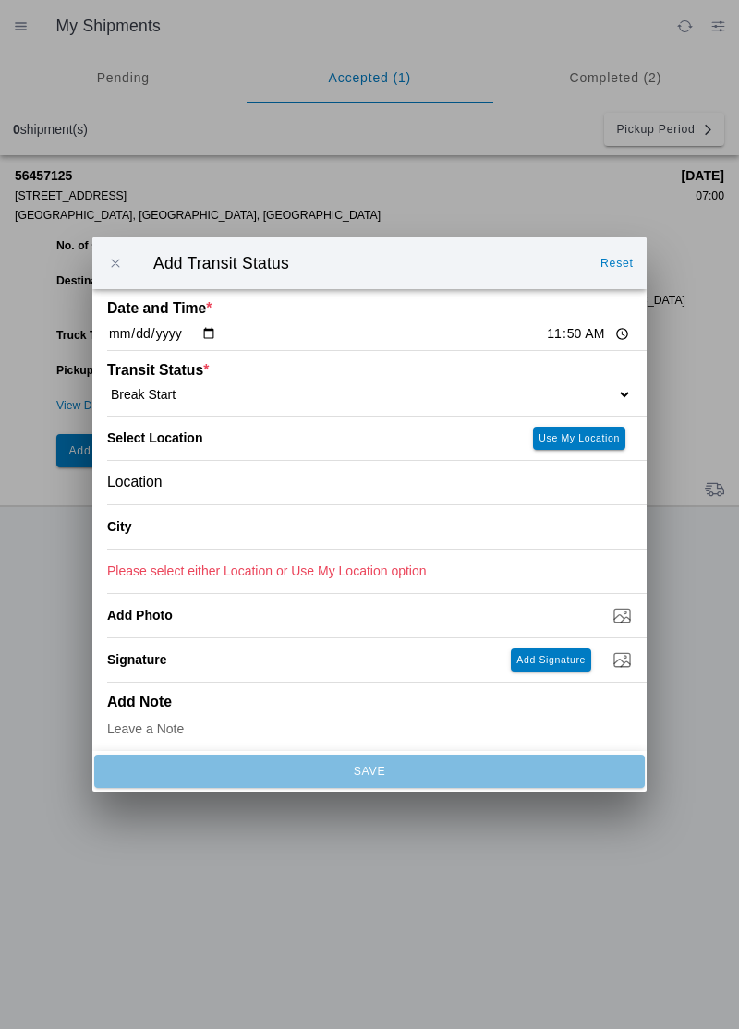
type input "Paradise"
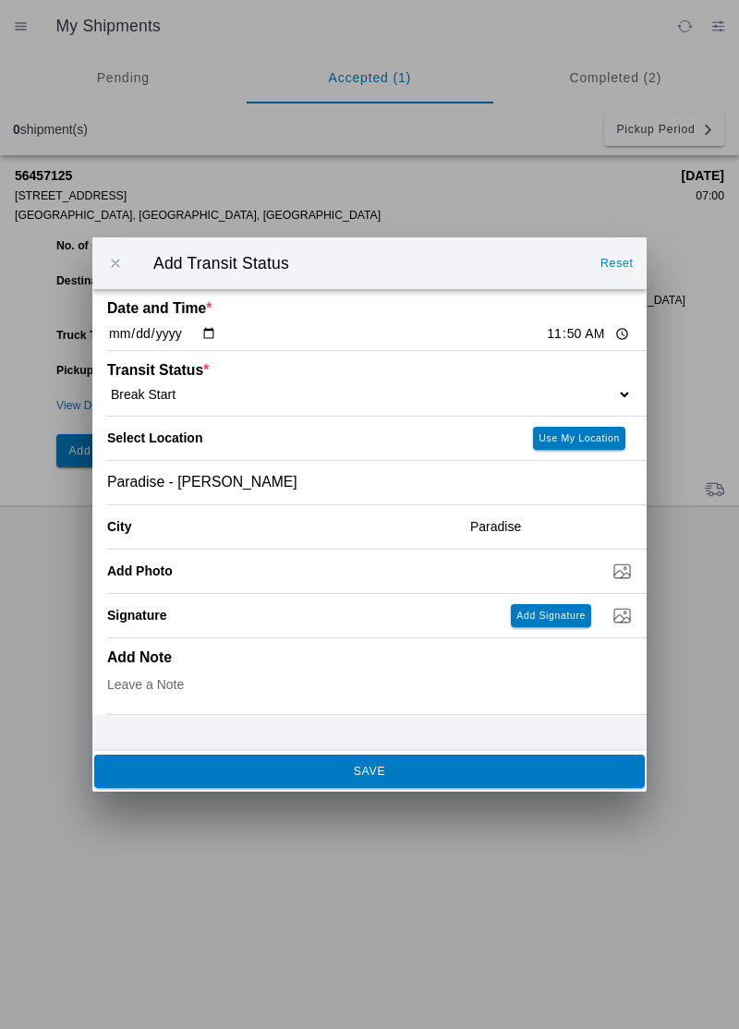
click at [327, 771] on span "SAVE" at bounding box center [369, 771] width 526 height 11
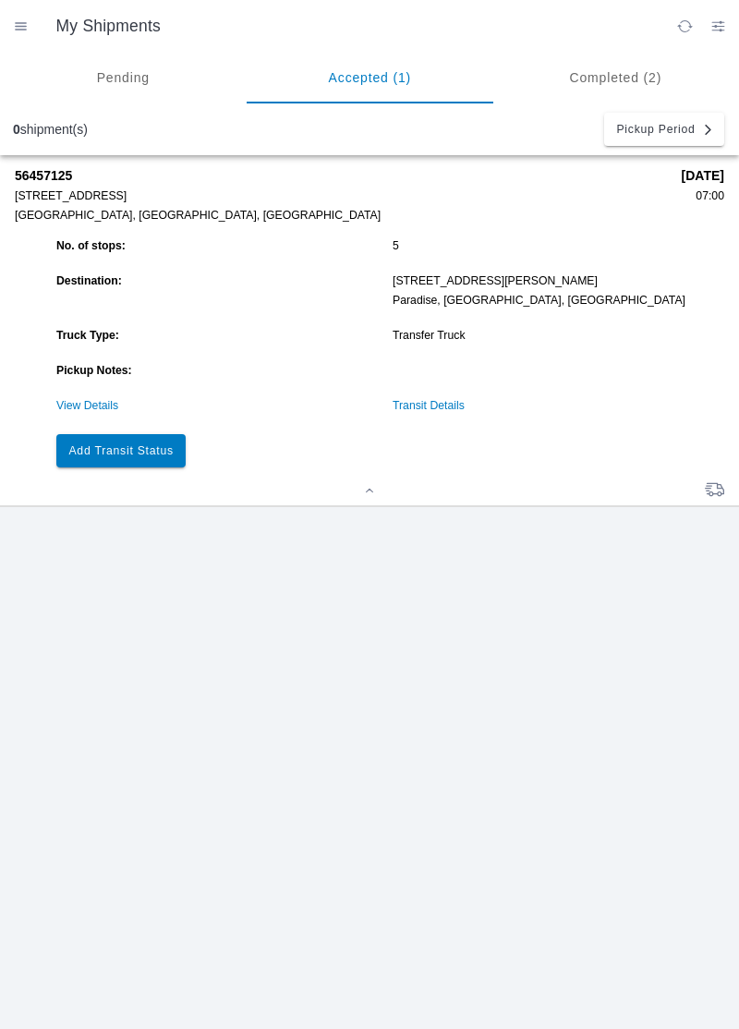
click at [0, 0] on slot "Add Transit Status" at bounding box center [0, 0] width 0 height 0
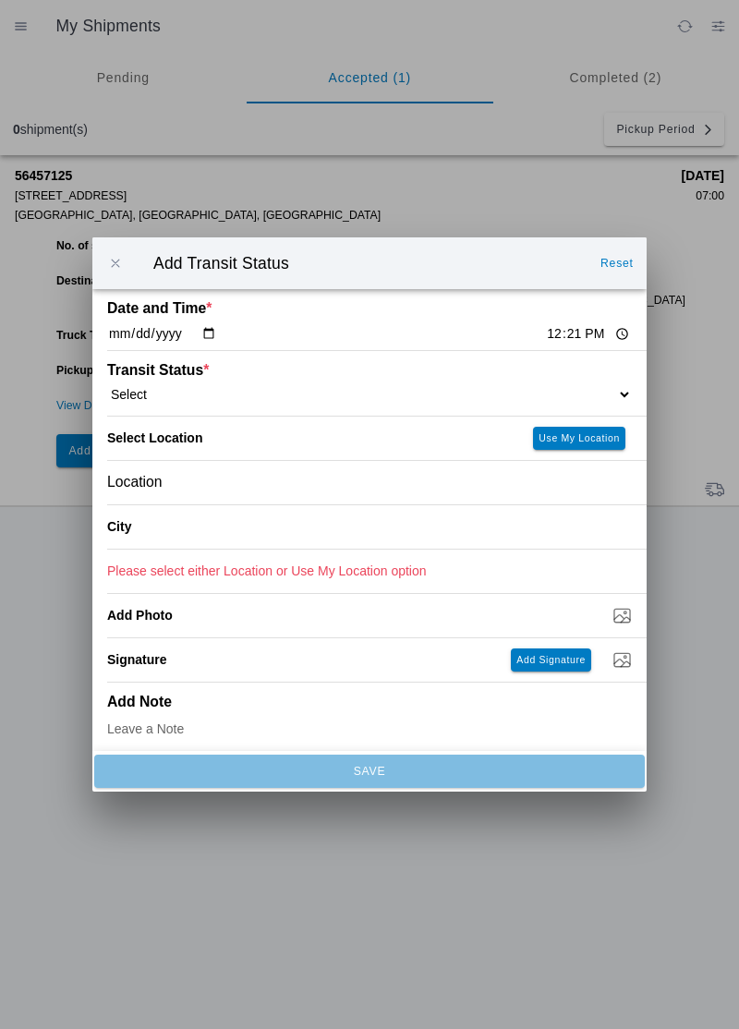
click at [545, 337] on input "12:21" at bounding box center [588, 333] width 87 height 19
type input "12:20"
click at [166, 394] on select "Select Arrive at Drop Off Arrive at Pickup Break Start Break Stop Depart Drop O…" at bounding box center [369, 394] width 525 height 17
select select "BREAKSTOP"
click at [222, 490] on div "Location" at bounding box center [369, 482] width 525 height 43
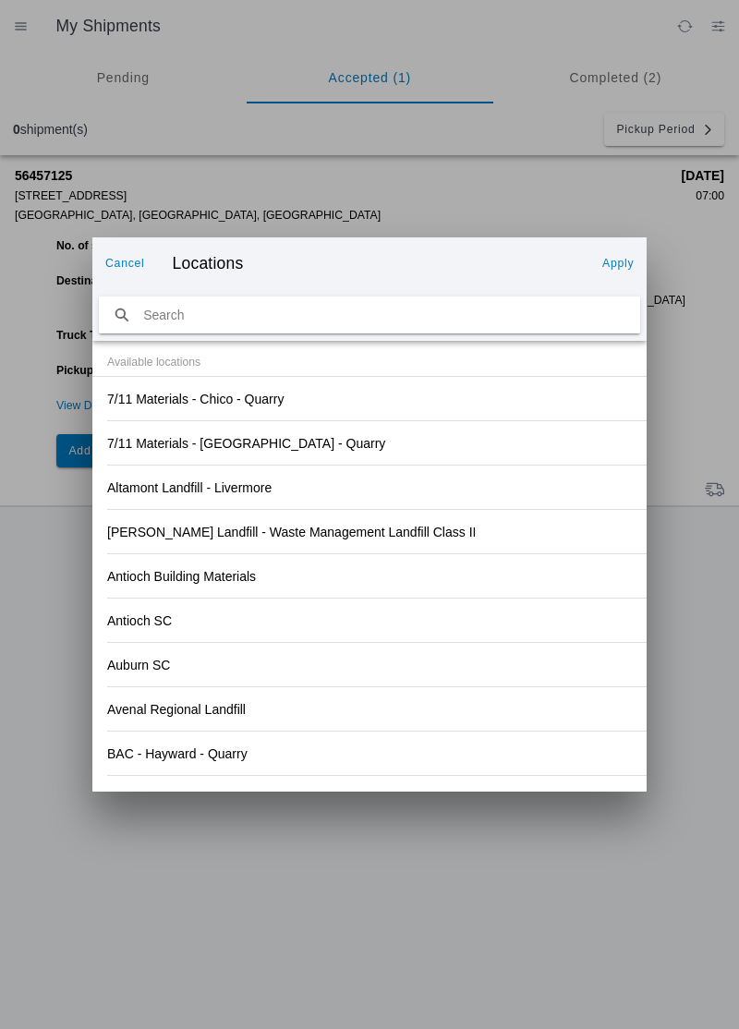
click at [504, 464] on div "7/11 Materials - Ridgecrest - Quarry" at bounding box center [369, 442] width 525 height 43
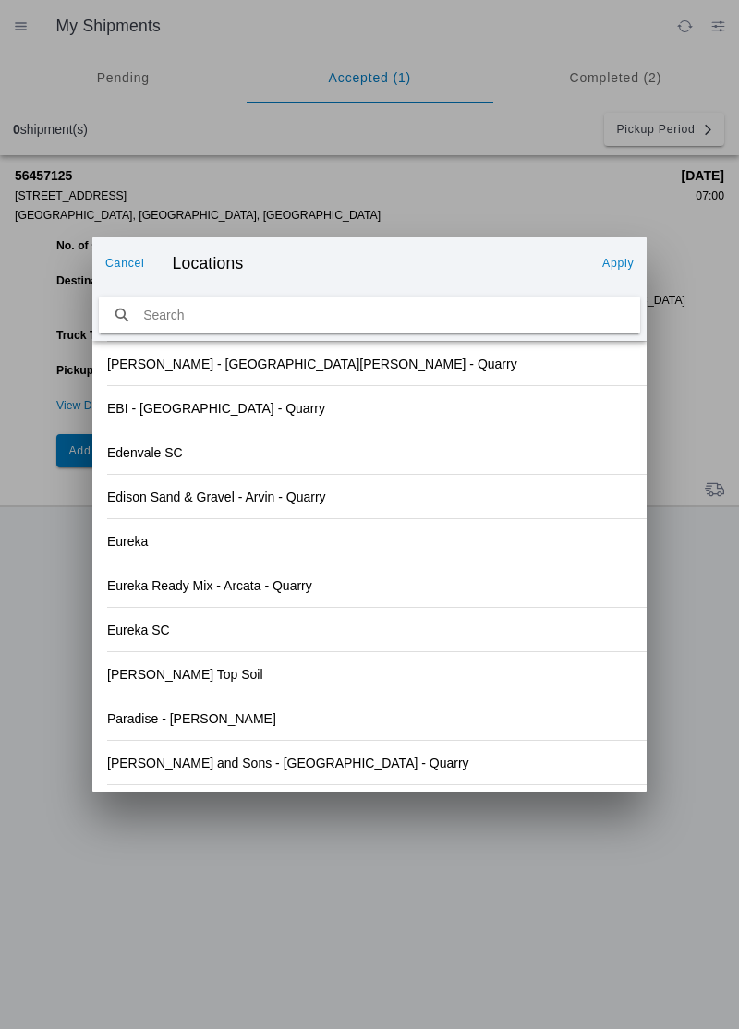
click at [251, 722] on div "Paradise - Clark Rd" at bounding box center [369, 718] width 525 height 43
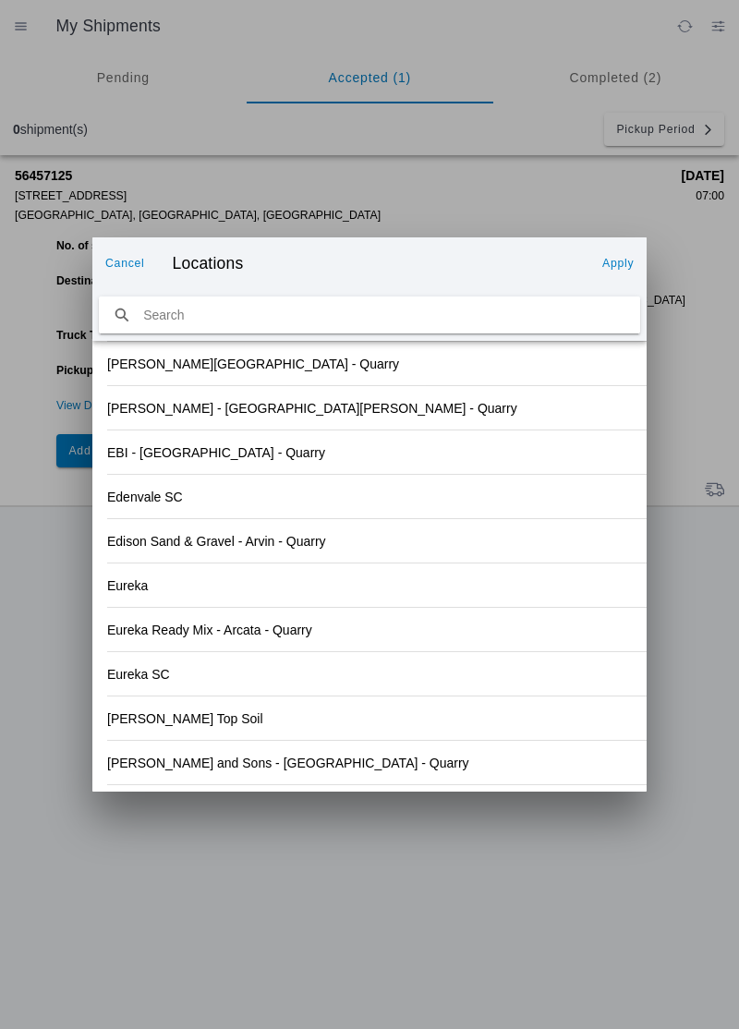
click at [0, 0] on slot "Apply" at bounding box center [0, 0] width 0 height 0
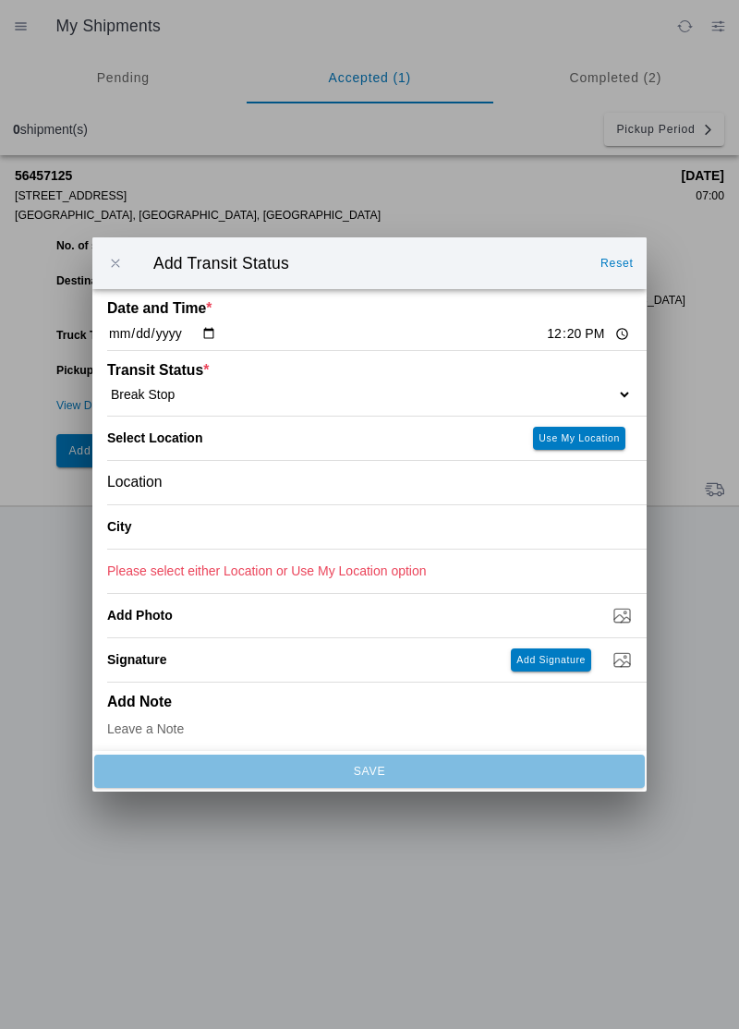
type input "Paradise"
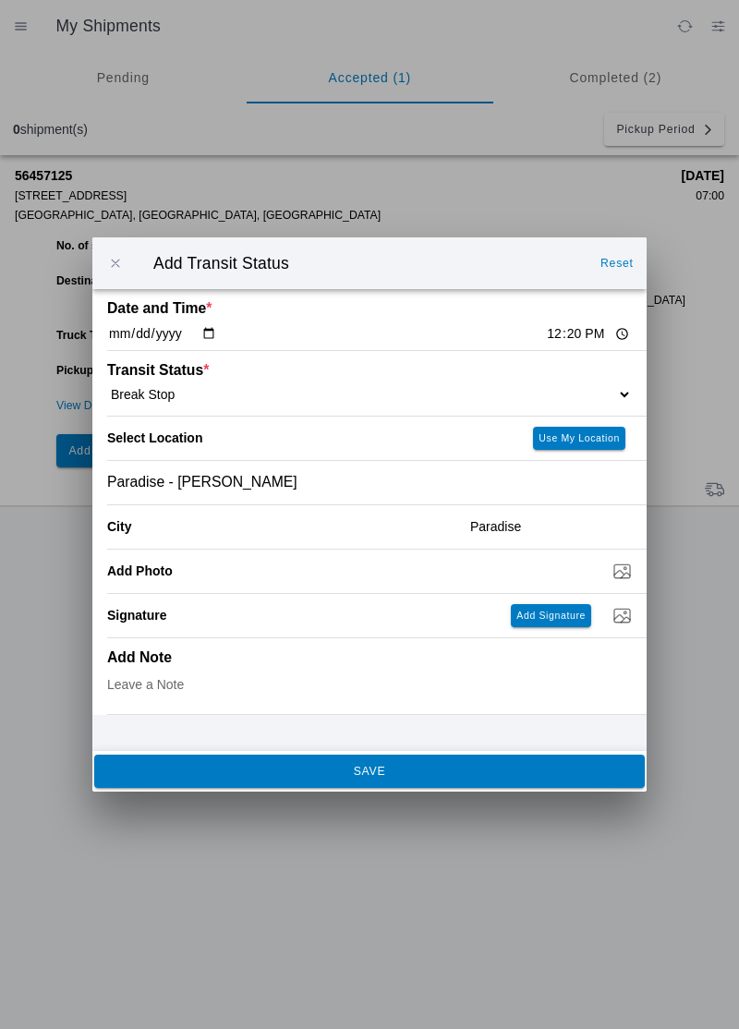
click at [392, 772] on span "SAVE" at bounding box center [369, 771] width 526 height 11
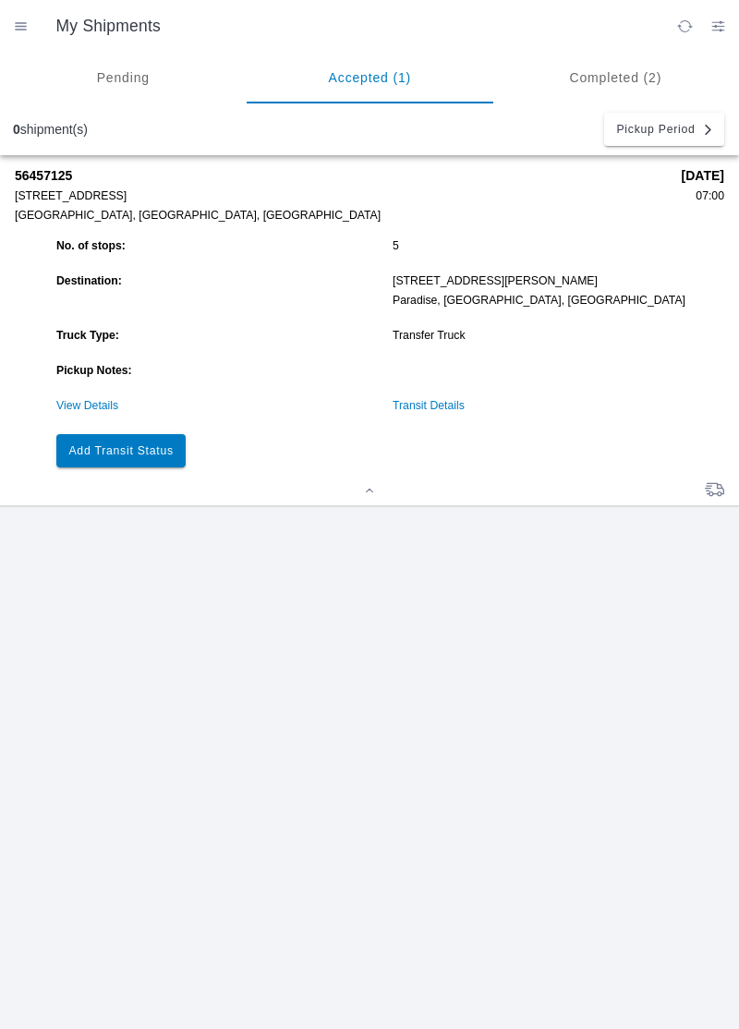
click at [165, 463] on button "Add Transit Status" at bounding box center [120, 450] width 129 height 33
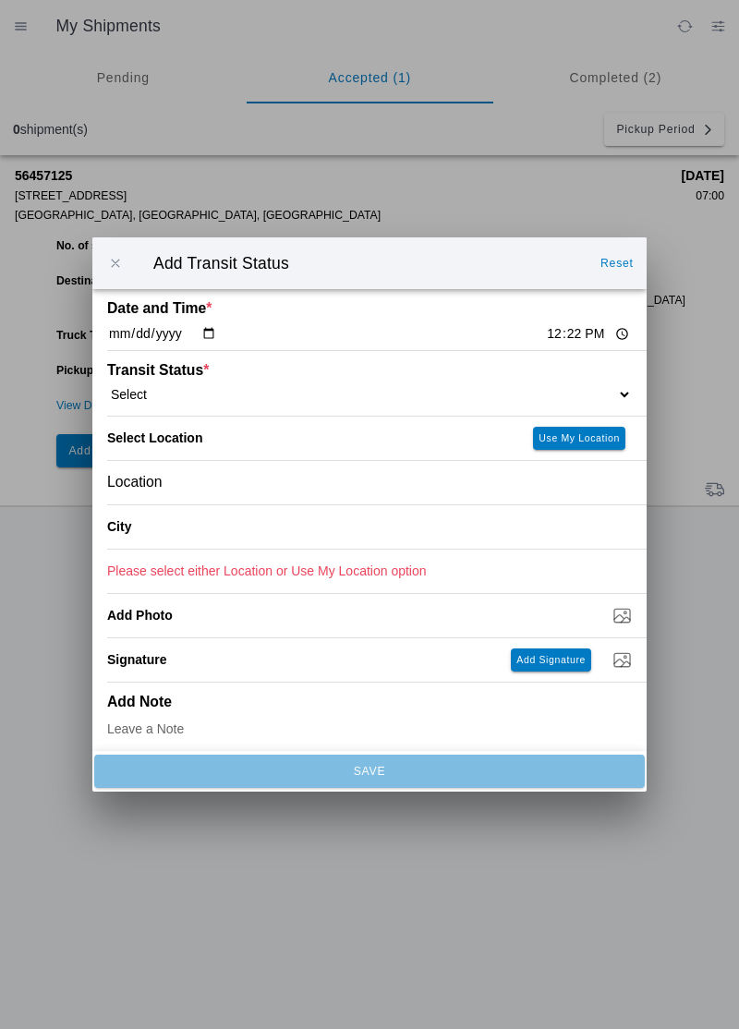
click at [545, 325] on input "12:22" at bounding box center [588, 333] width 87 height 19
type input "12:20"
click at [182, 386] on select "Select Arrive at Drop Off Arrive at Pickup Break Start Break Stop Depart Drop O…" at bounding box center [369, 394] width 525 height 17
select select "DPTDLVLOC"
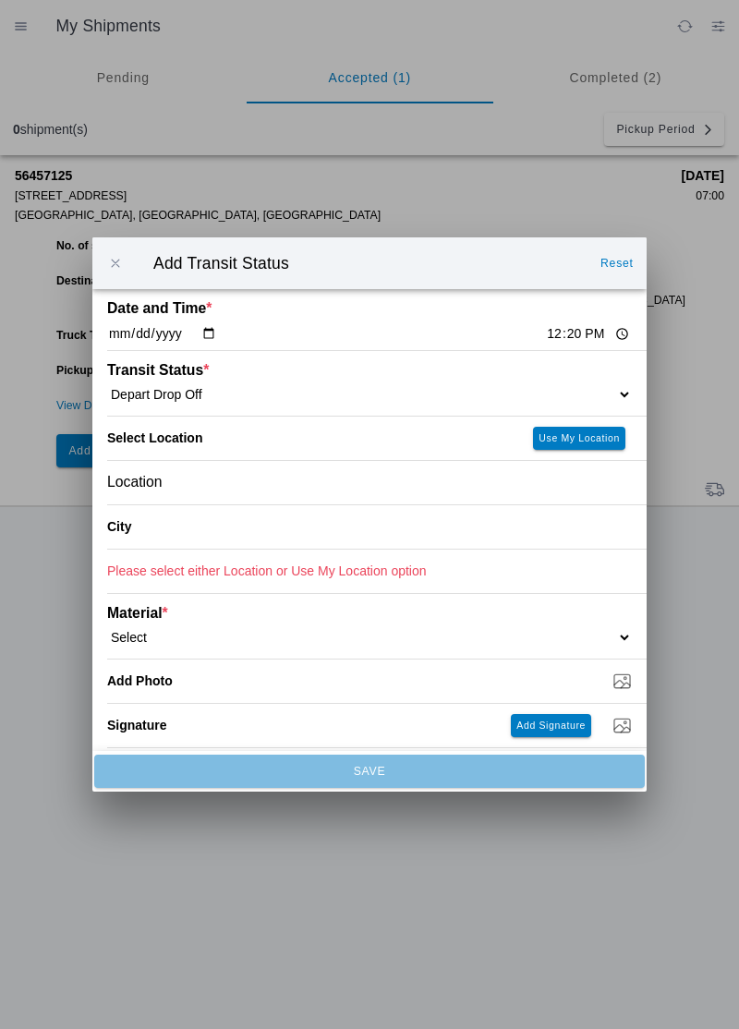
click at [200, 492] on div "Location" at bounding box center [369, 482] width 525 height 43
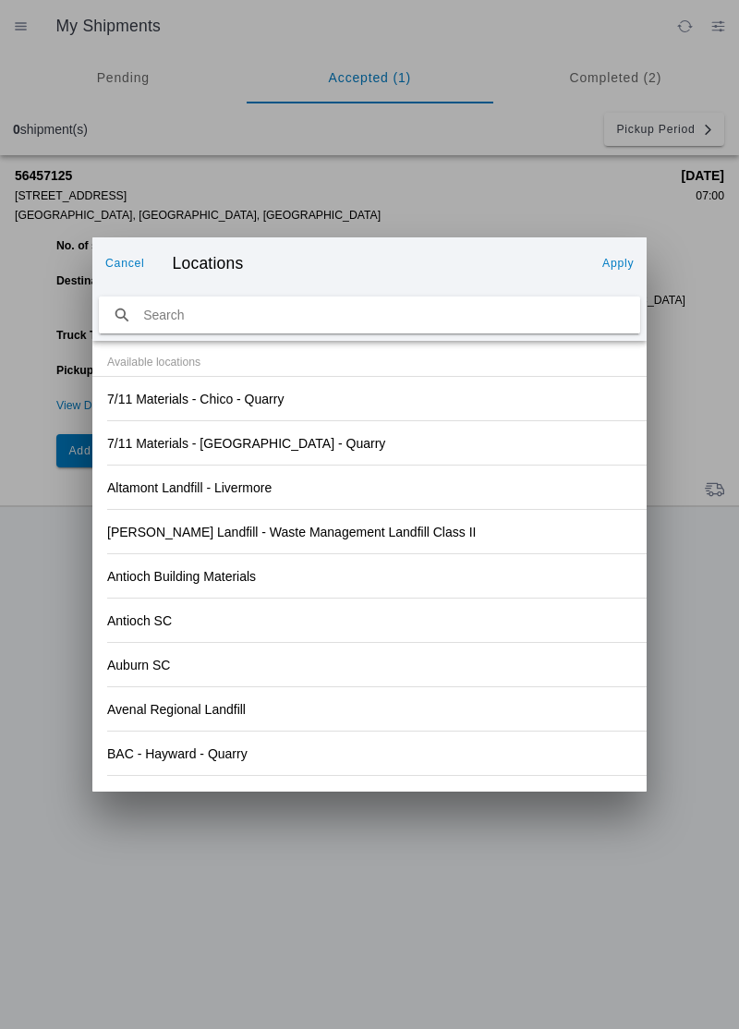
click at [521, 521] on div "Anderson Landfill - Waste Management Landfill Class II" at bounding box center [369, 531] width 525 height 43
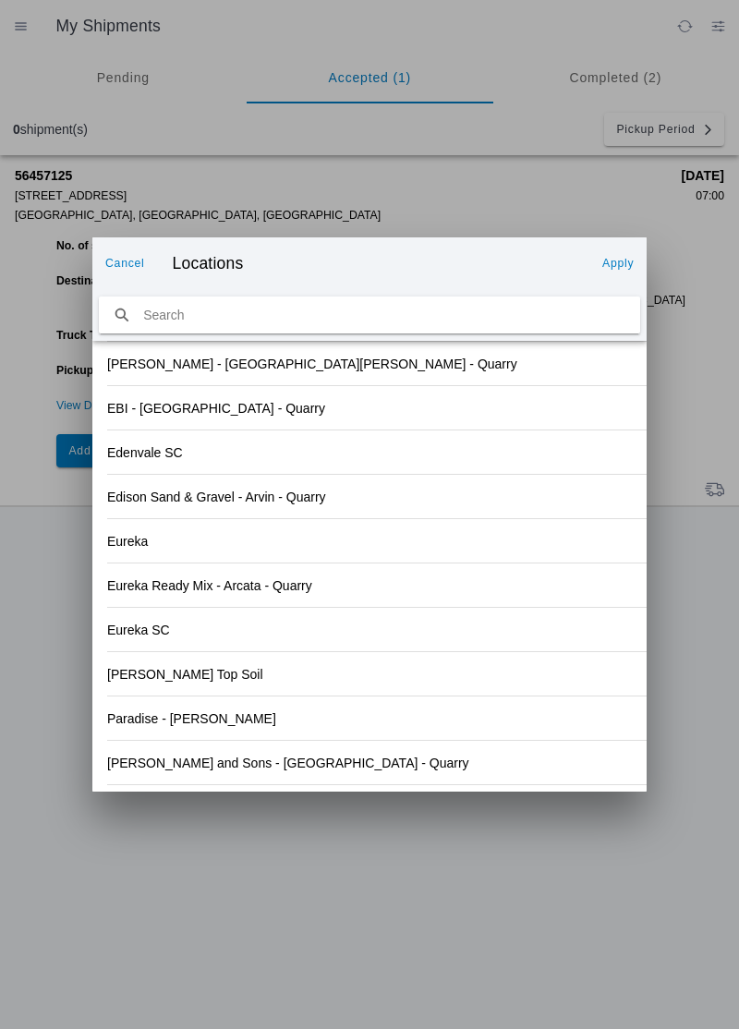
click at [246, 720] on div "Paradise - Clark Rd" at bounding box center [369, 718] width 525 height 43
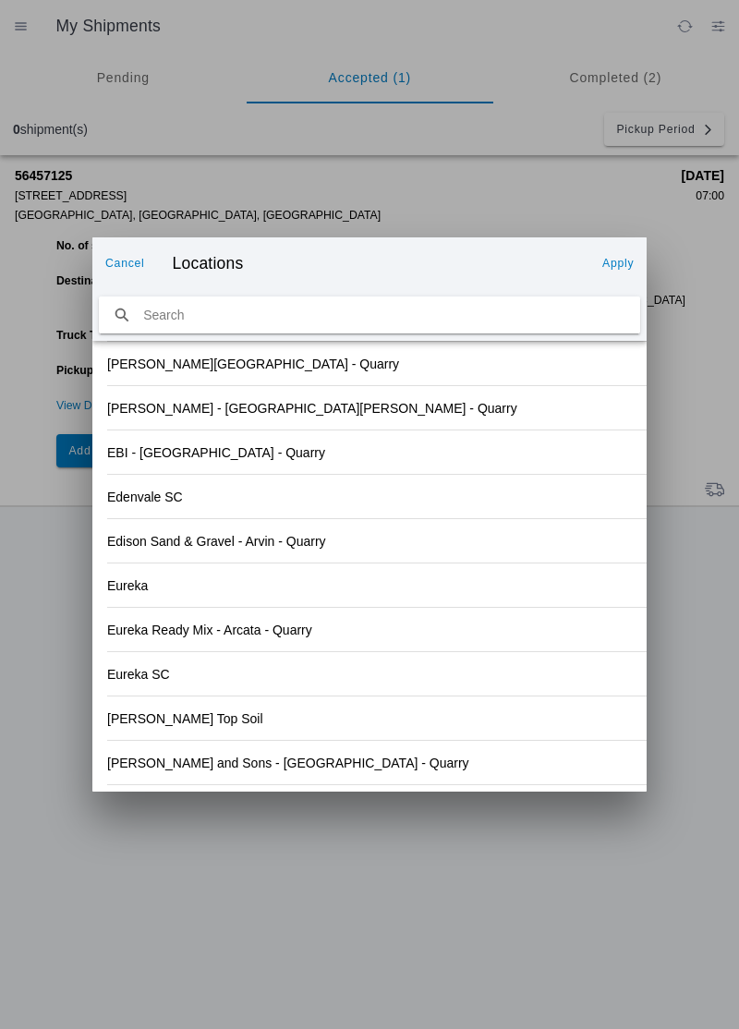
click at [0, 0] on slot "Apply" at bounding box center [0, 0] width 0 height 0
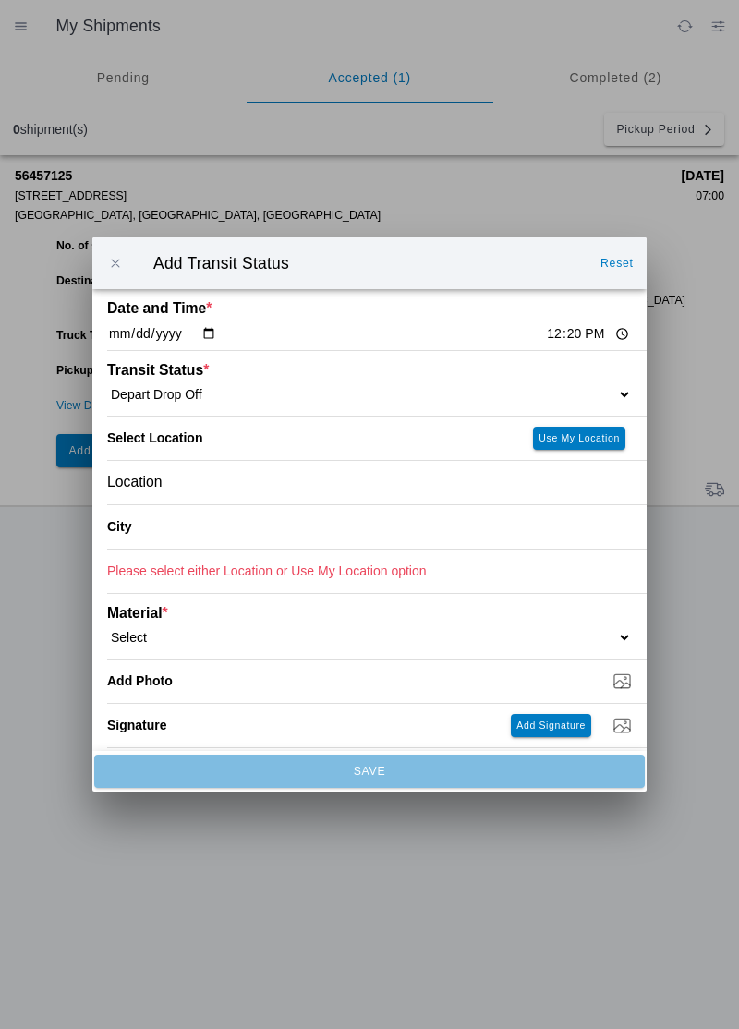
type input "Paradise"
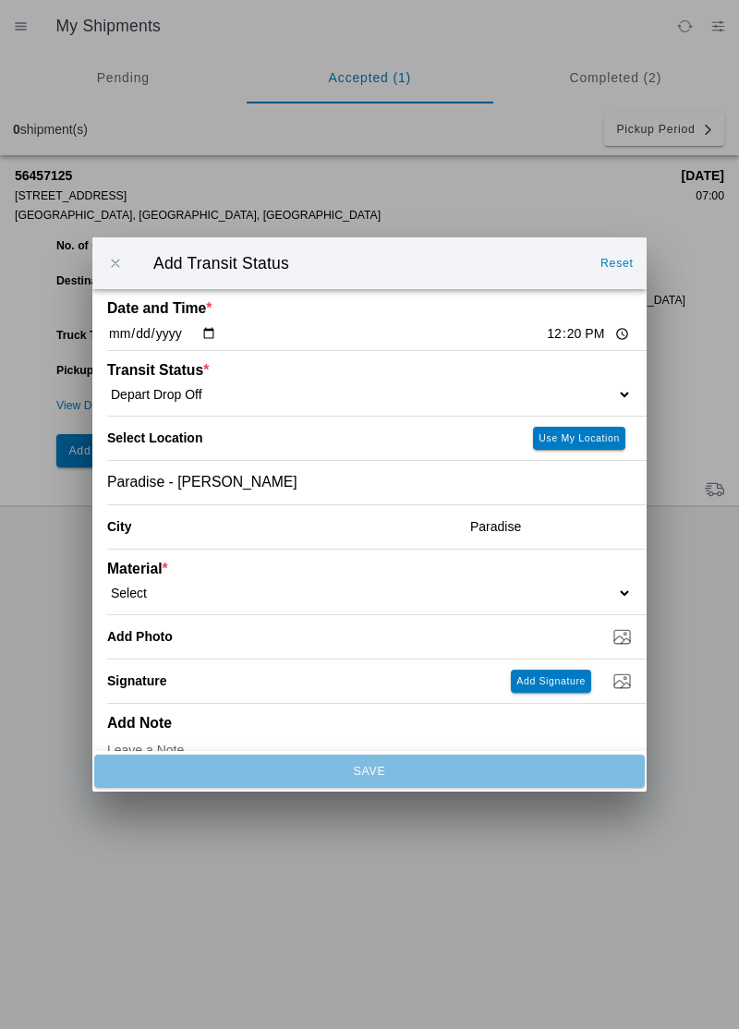
click at [237, 589] on select "Select 1" x 3" Rock 1" x 4" Rock 2" x 4" Rock Asphalt Cold Patch Backfill Spec …" at bounding box center [369, 593] width 525 height 17
select select "708650"
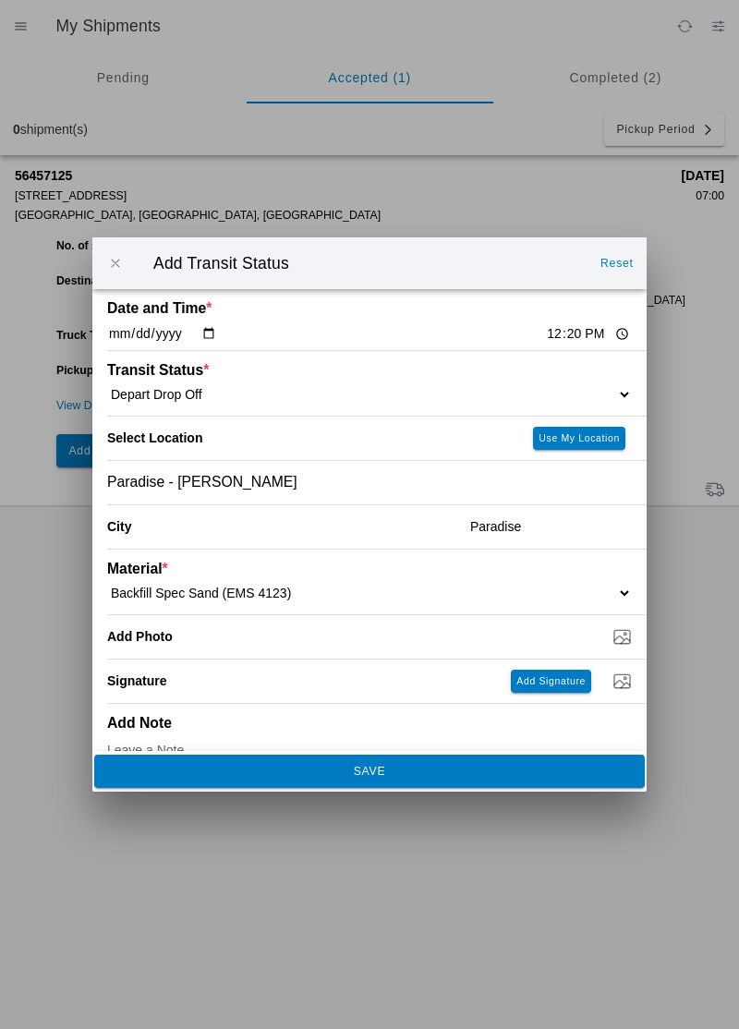
click at [0, 0] on slot "SAVE" at bounding box center [0, 0] width 0 height 0
